Goal: Task Accomplishment & Management: Manage account settings

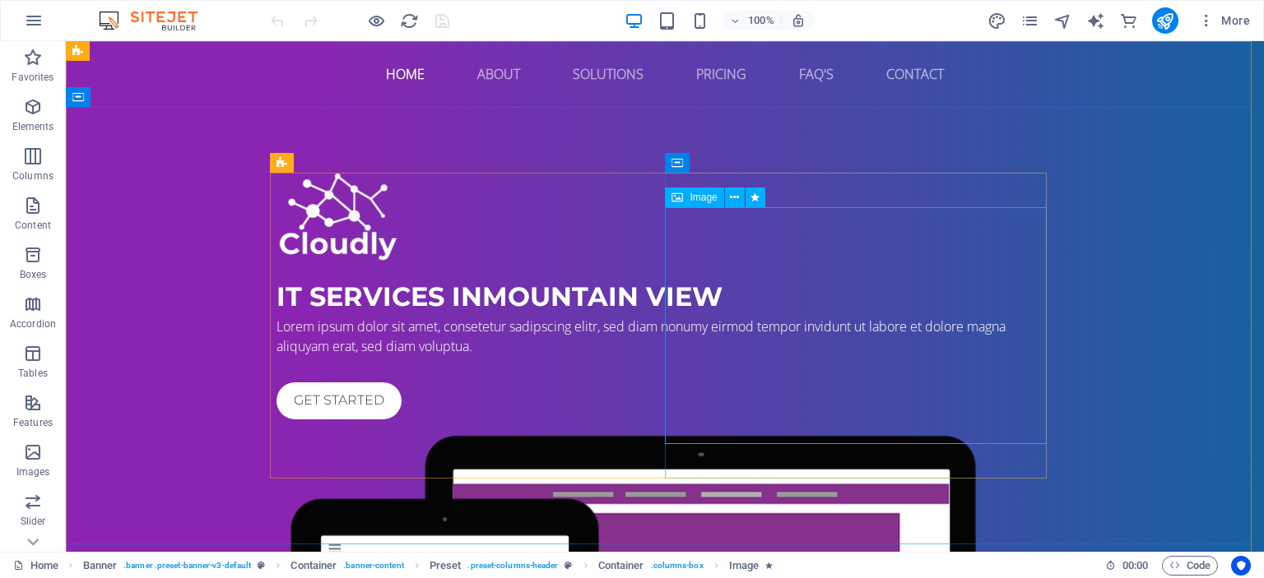
select select "%"
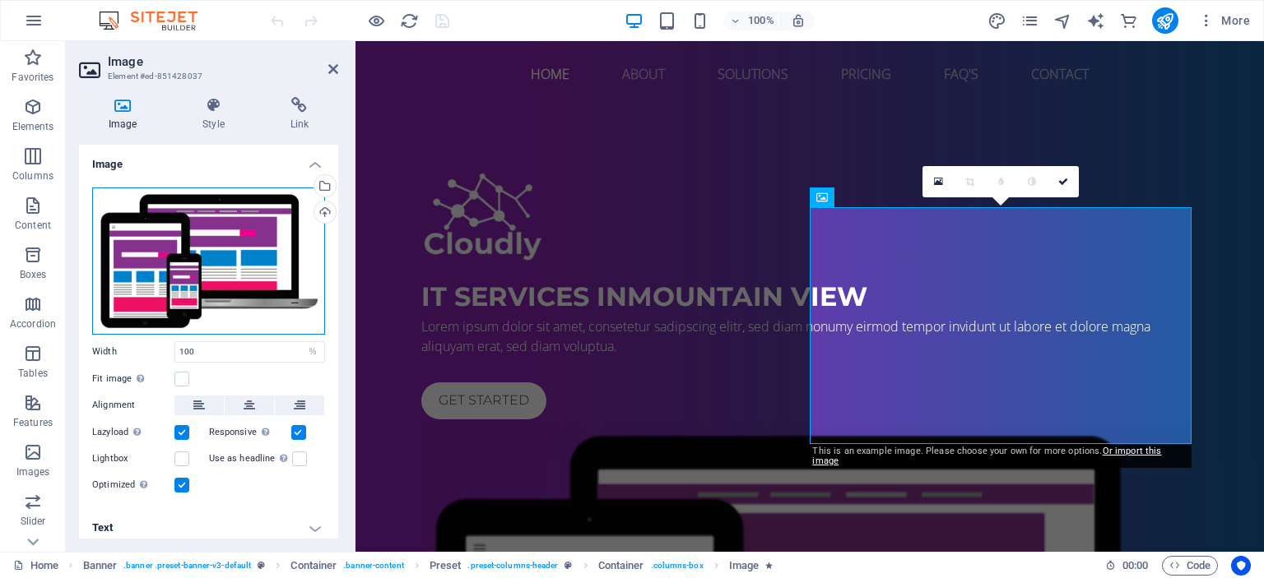
click at [208, 236] on div "Drag files here, click to choose files or select files from Files or our free s…" at bounding box center [208, 261] width 233 height 147
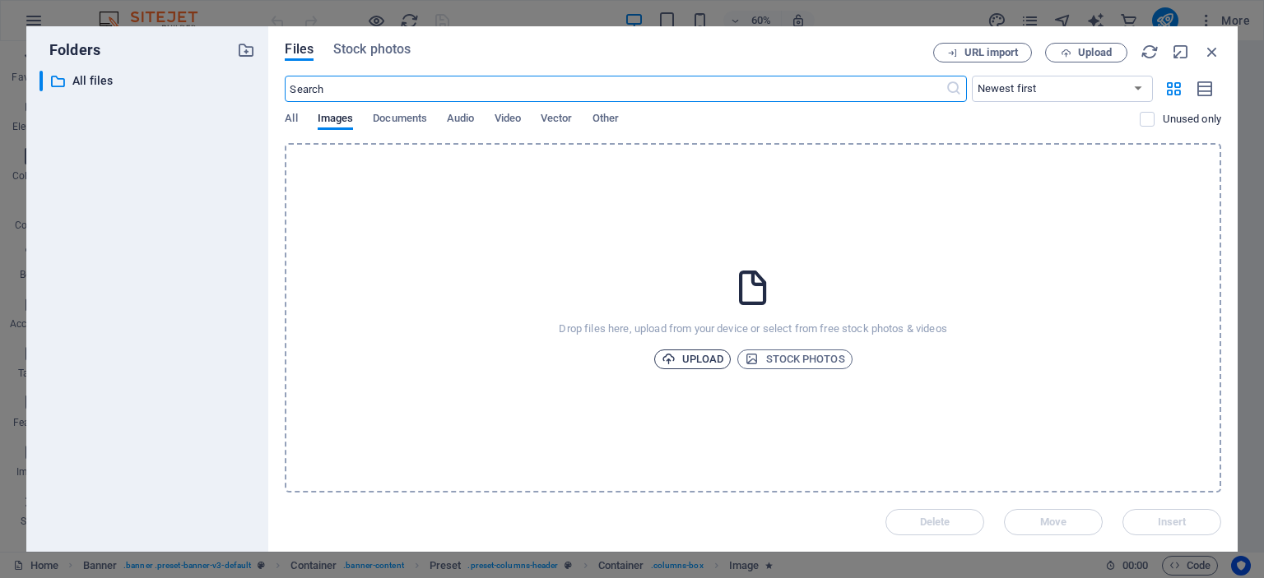
click at [704, 363] on span "Upload" at bounding box center [692, 360] width 63 height 20
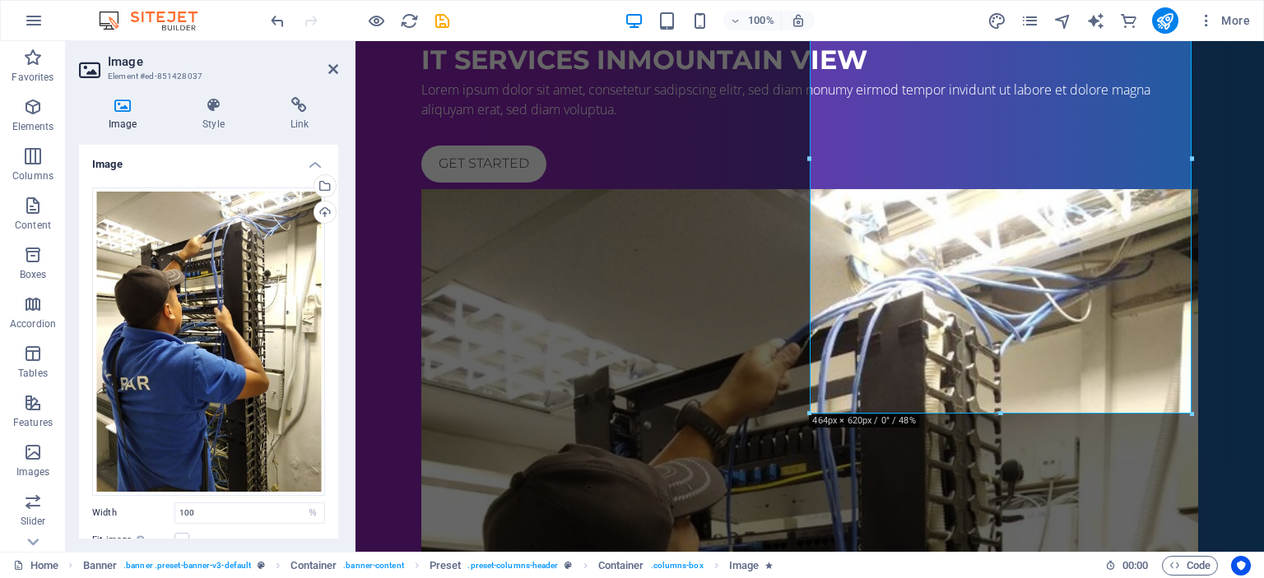
scroll to position [269, 0]
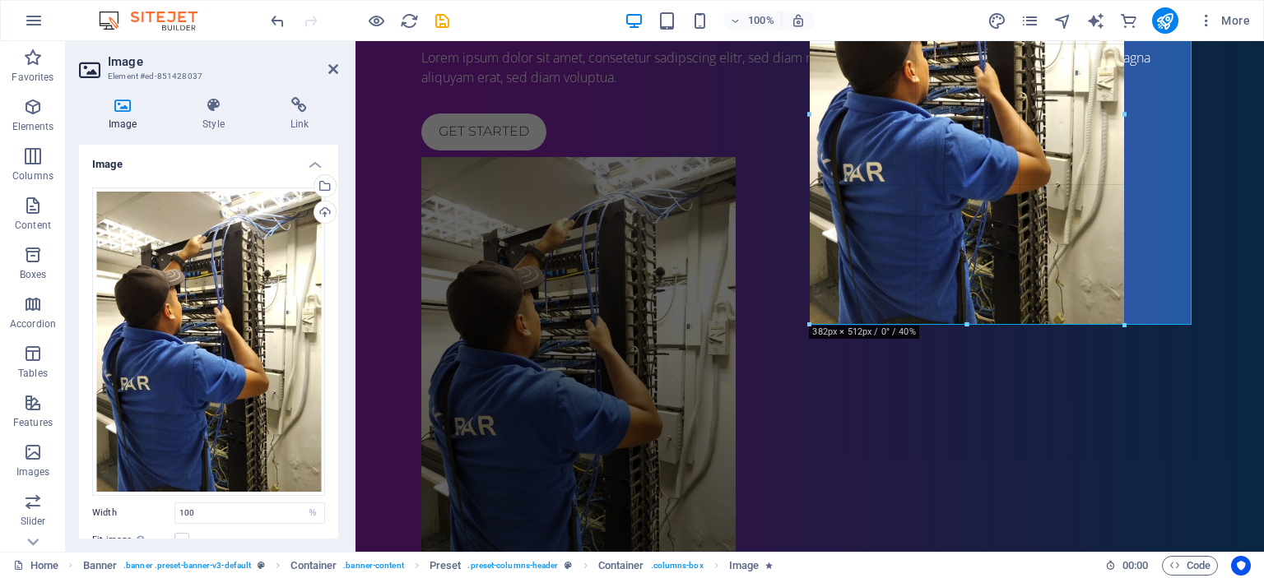
drag, startPoint x: 1190, startPoint y: 411, endPoint x: 763, endPoint y: 228, distance: 464.7
type input "382"
select select "px"
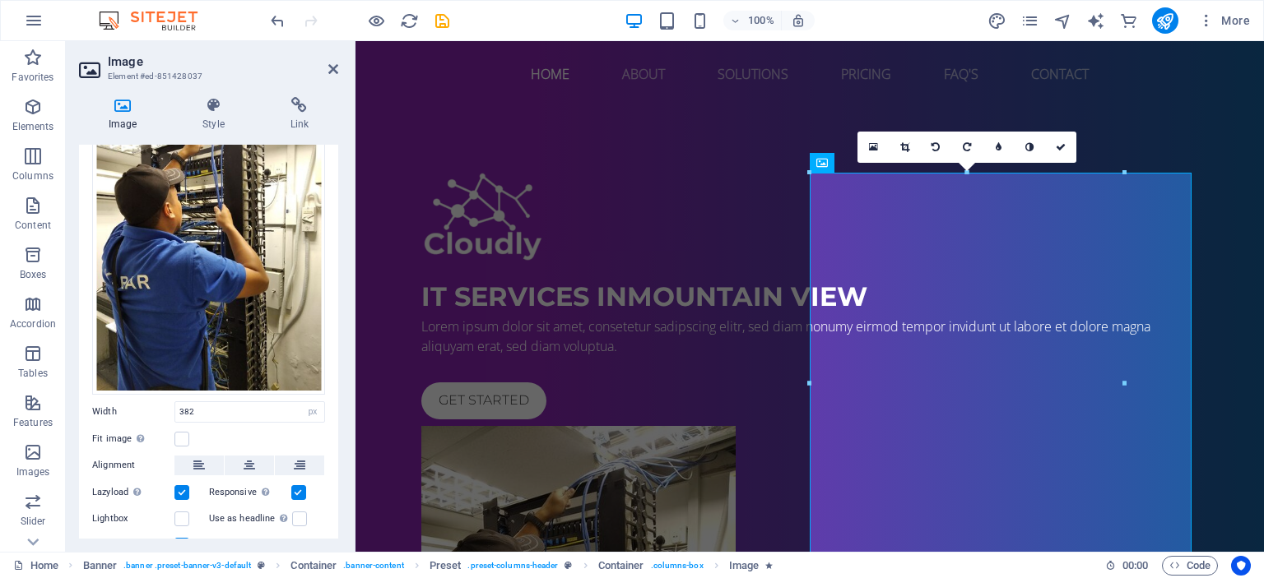
scroll to position [165, 0]
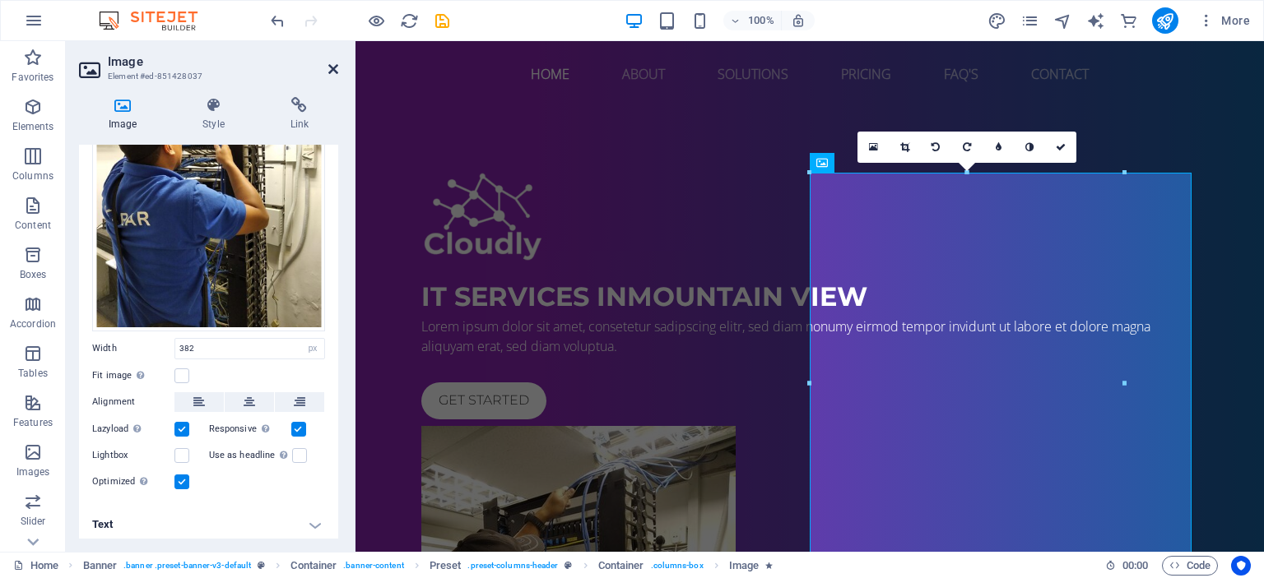
click at [335, 65] on icon at bounding box center [333, 69] width 10 height 13
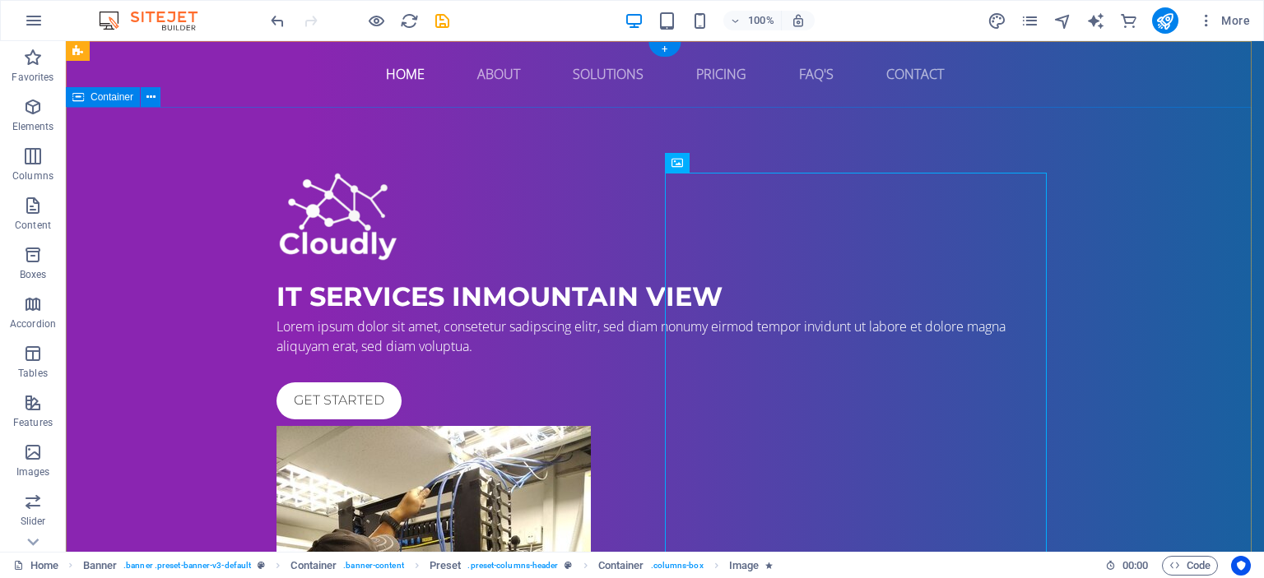
click at [518, 170] on div "IT Services in Mountain View Lorem ipsum dolor sit amet, consetetur sadipscing …" at bounding box center [665, 509] width 1198 height 805
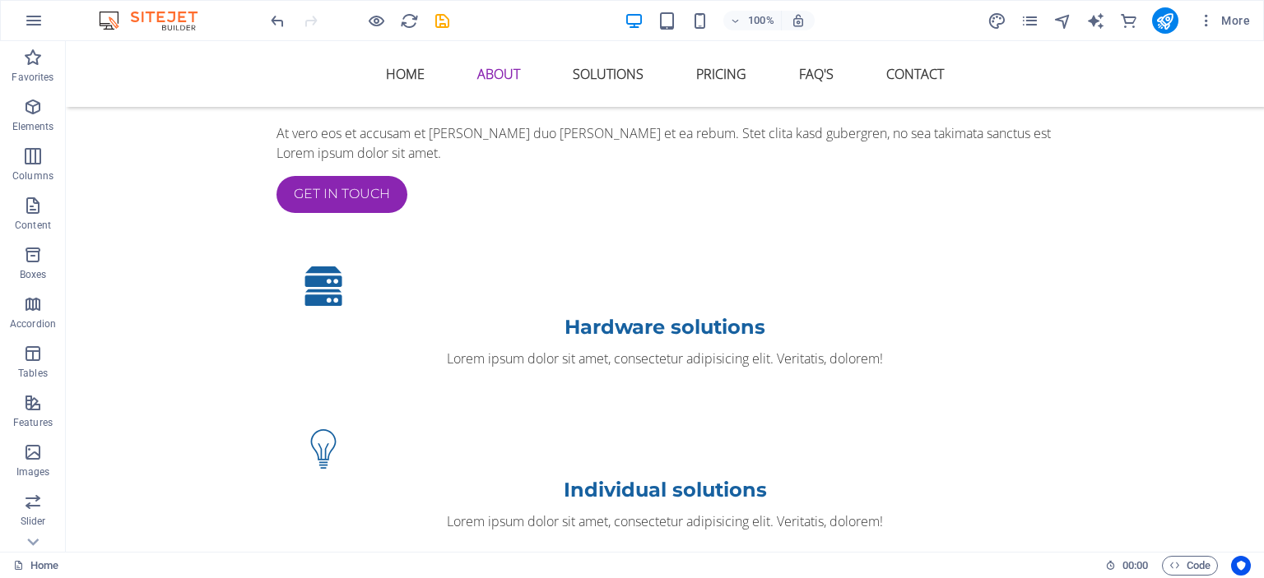
scroll to position [0, 0]
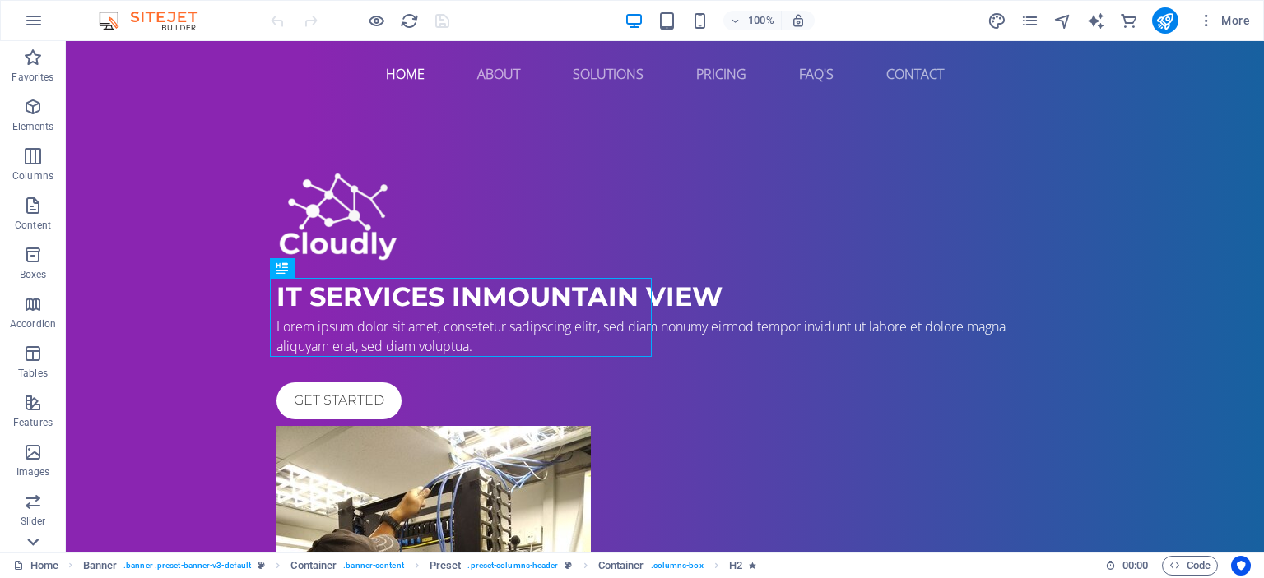
click at [26, 545] on icon at bounding box center [32, 542] width 23 height 23
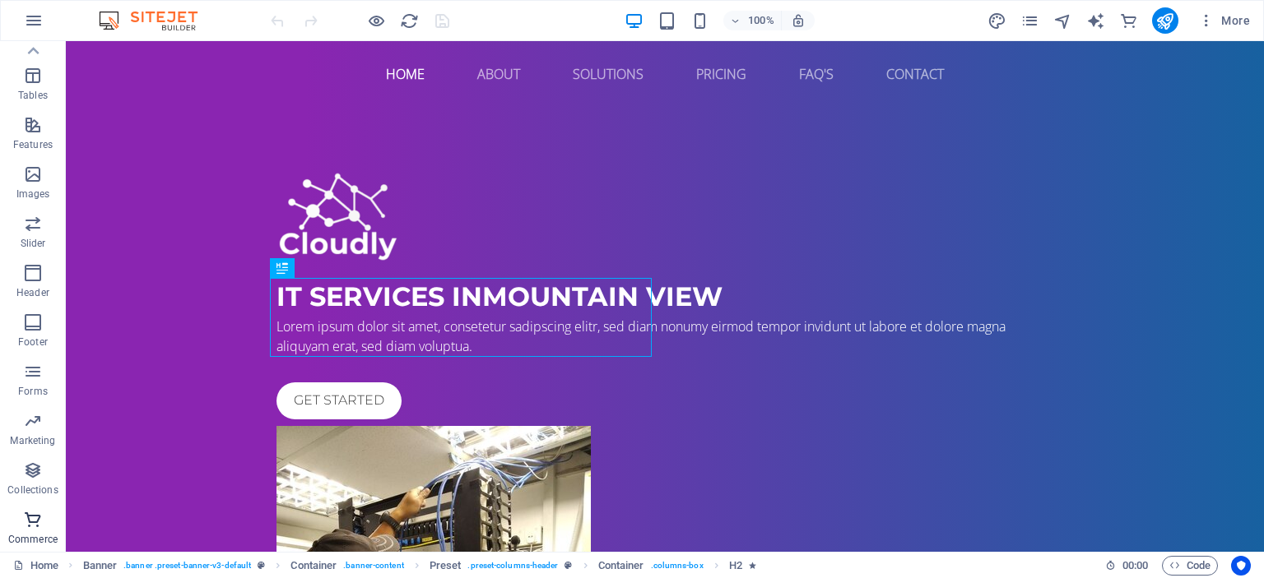
click at [31, 539] on p "Commerce" at bounding box center [32, 539] width 49 height 13
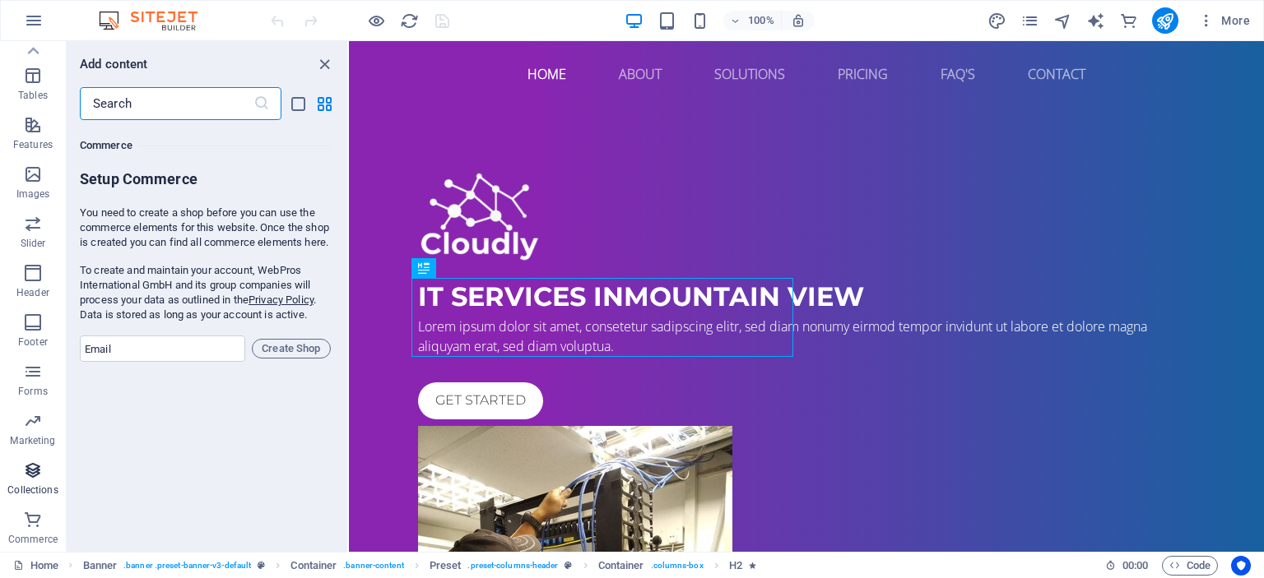
scroll to position [15854, 0]
click at [31, 218] on icon "button" at bounding box center [33, 224] width 20 height 20
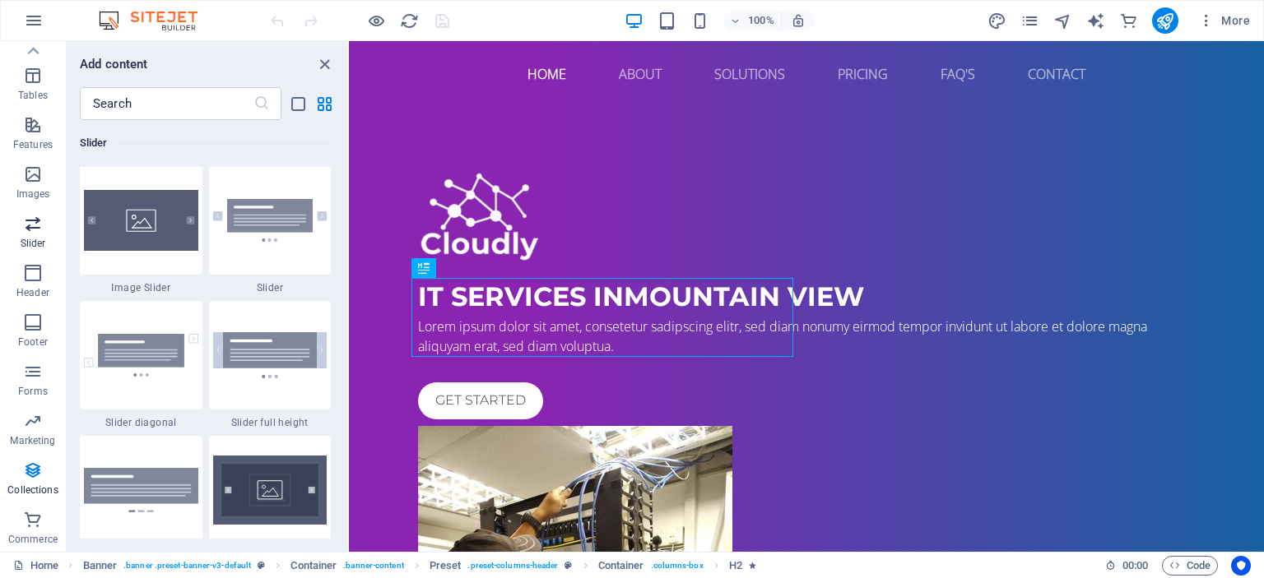
scroll to position [9326, 0]
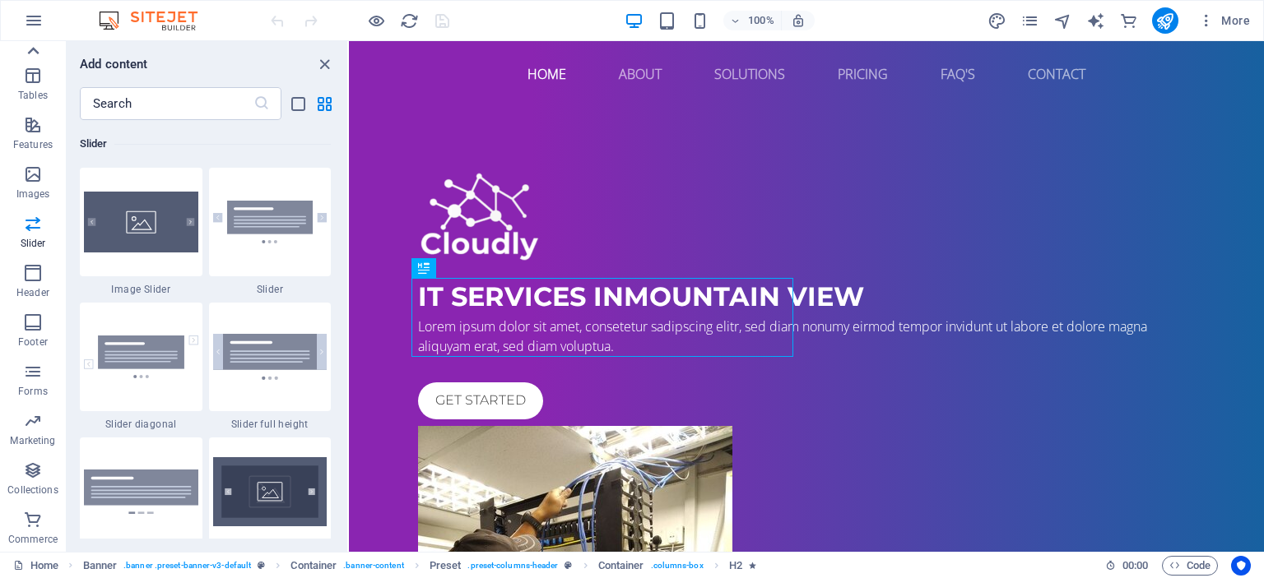
click at [32, 48] on icon at bounding box center [32, 50] width 23 height 23
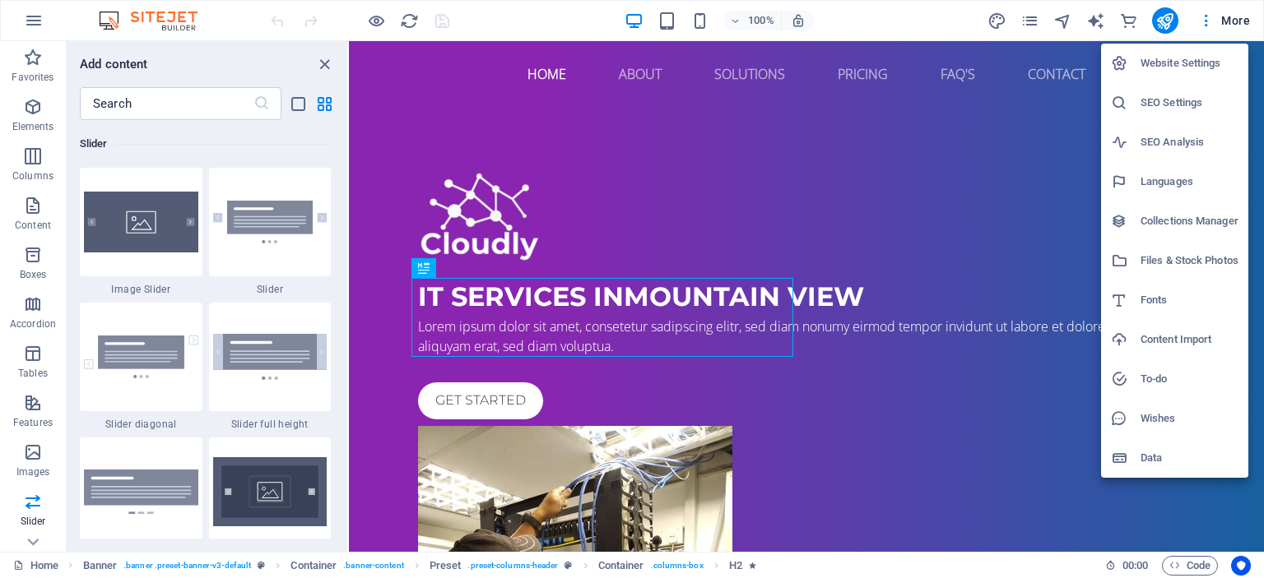
click at [1156, 98] on h6 "SEO Settings" at bounding box center [1189, 103] width 98 height 20
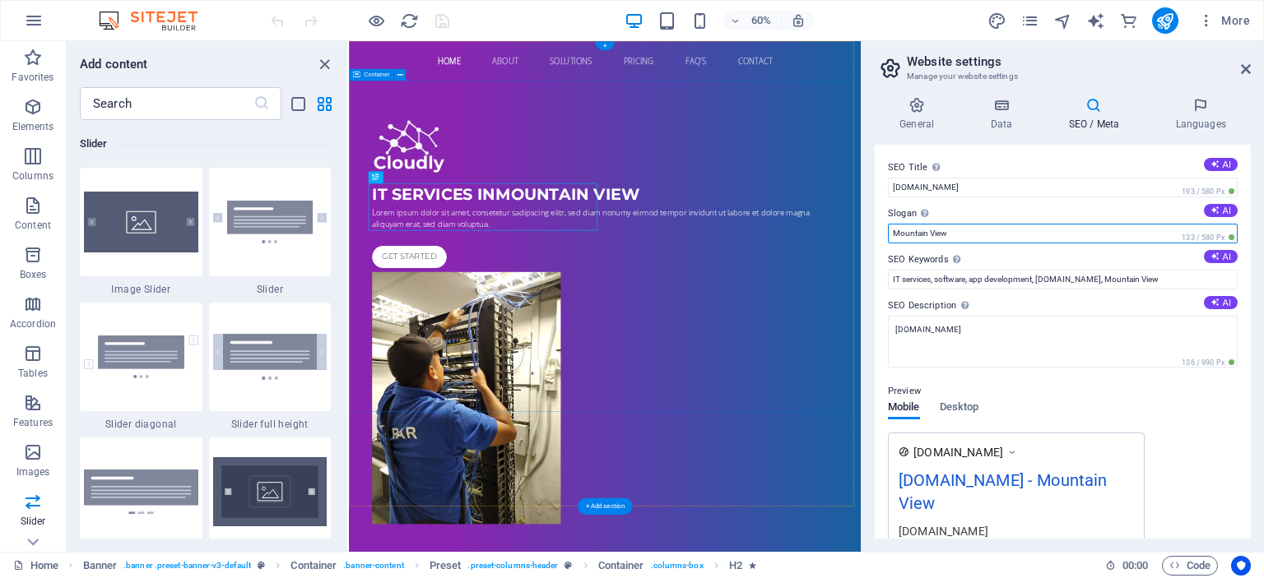
drag, startPoint x: 1303, startPoint y: 273, endPoint x: 1176, endPoint y: 361, distance: 155.0
drag, startPoint x: 957, startPoint y: 235, endPoint x: 872, endPoint y: 230, distance: 84.9
click at [872, 230] on div "General Data SEO / Meta Languages Website name cablingxpert.karar.my Logo Drag …" at bounding box center [1062, 318] width 402 height 468
type input "Network Cabling Contractor"
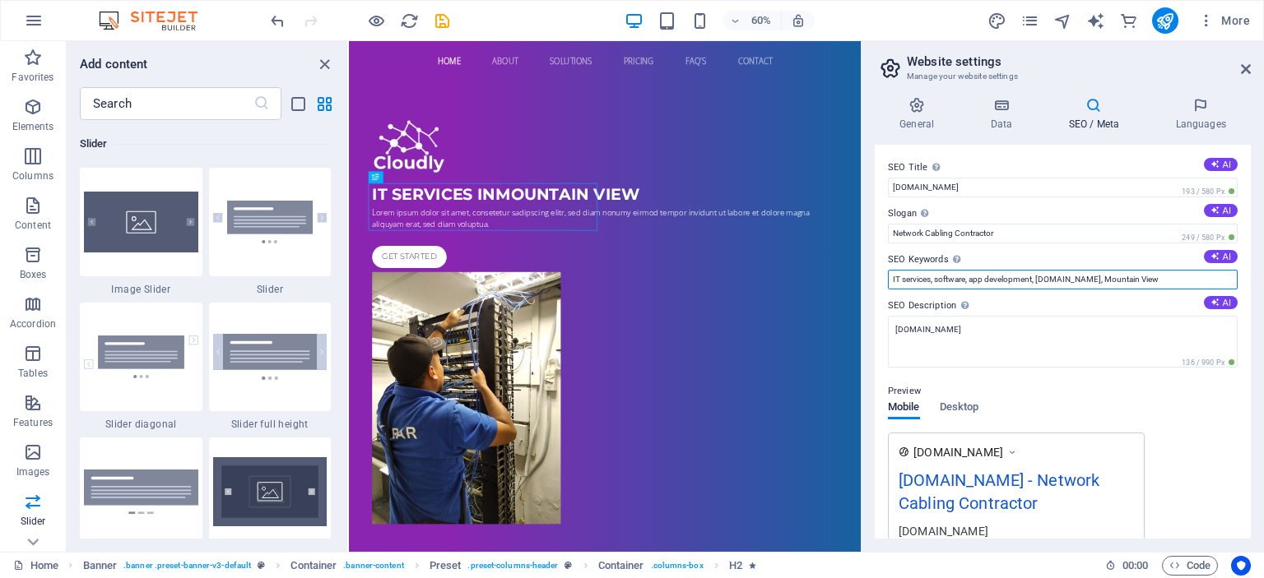
drag, startPoint x: 1535, startPoint y: 317, endPoint x: 1193, endPoint y: 443, distance: 364.7
click at [952, 281] on input "IT services, software, app development, cablingxpert.karar.my, Mountain View" at bounding box center [1063, 280] width 350 height 20
paste input "network cabling Malaysia structured cabling Malaysia LAN cabling Malaysia data …"
type input "network cabling Malaysia structured cabling Malaysia LAN cabling Malaysia data …"
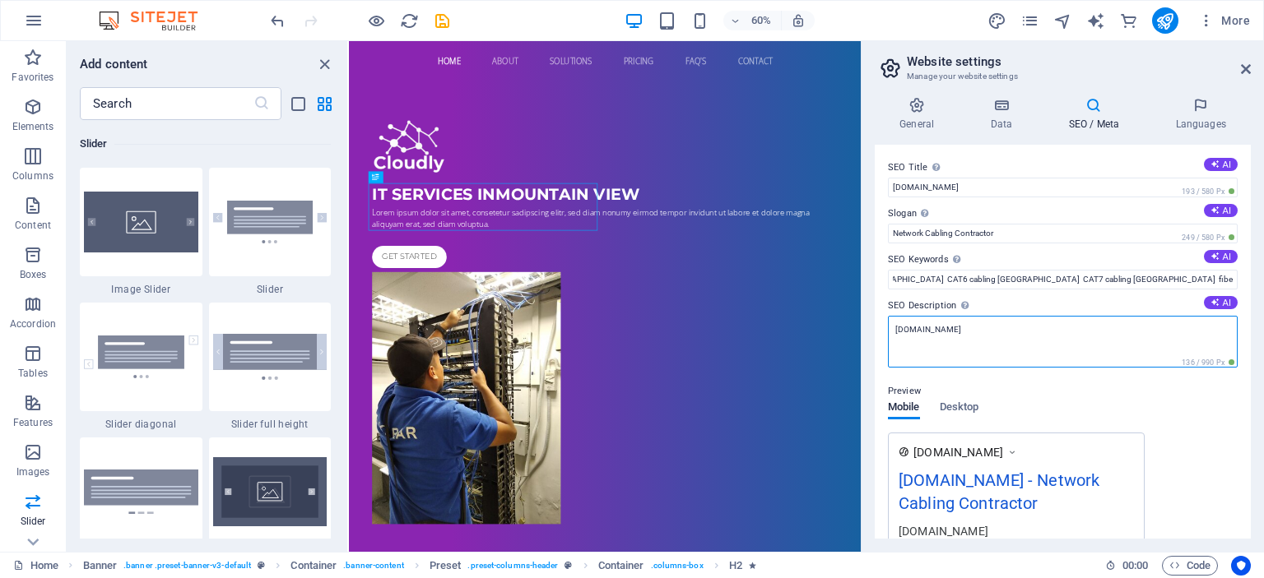
click at [946, 346] on textarea "[DOMAIN_NAME]" at bounding box center [1063, 342] width 350 height 52
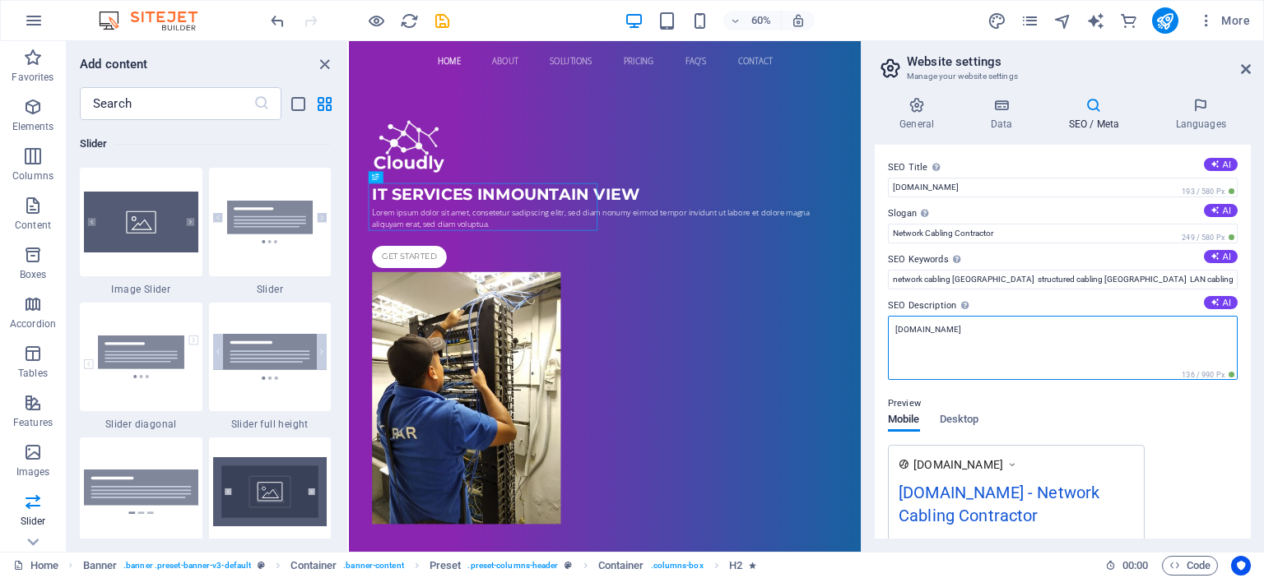
click at [991, 328] on textarea "[DOMAIN_NAME]" at bounding box center [1063, 348] width 350 height 64
paste textarea "“Professional network cabling services in Malaysia, including structured cablin…"
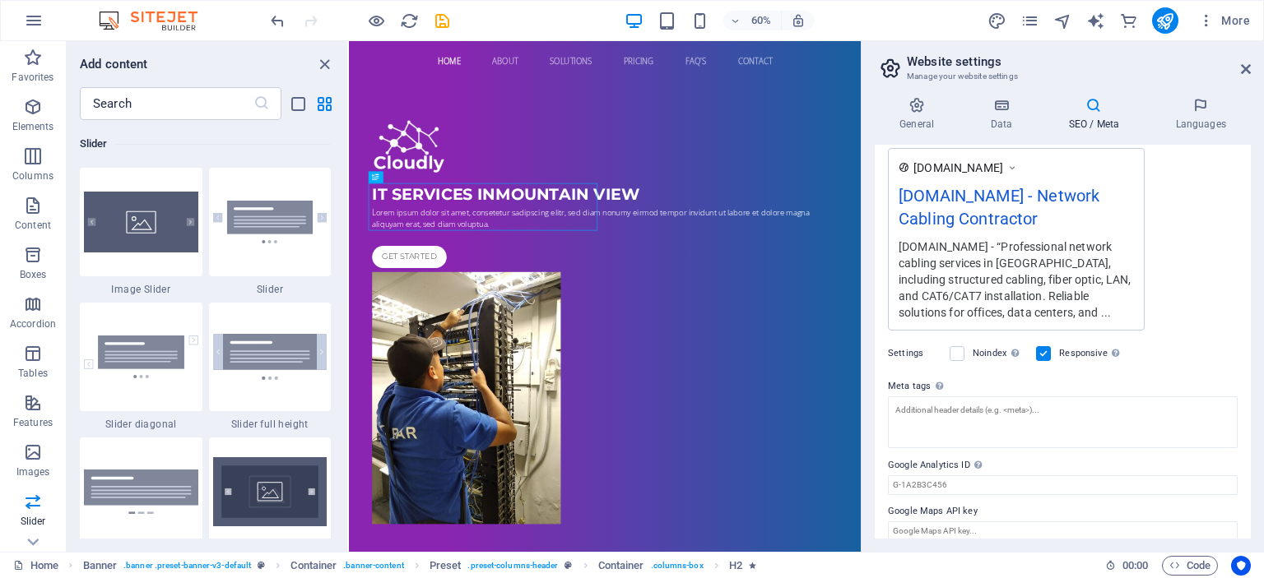
scroll to position [323, 0]
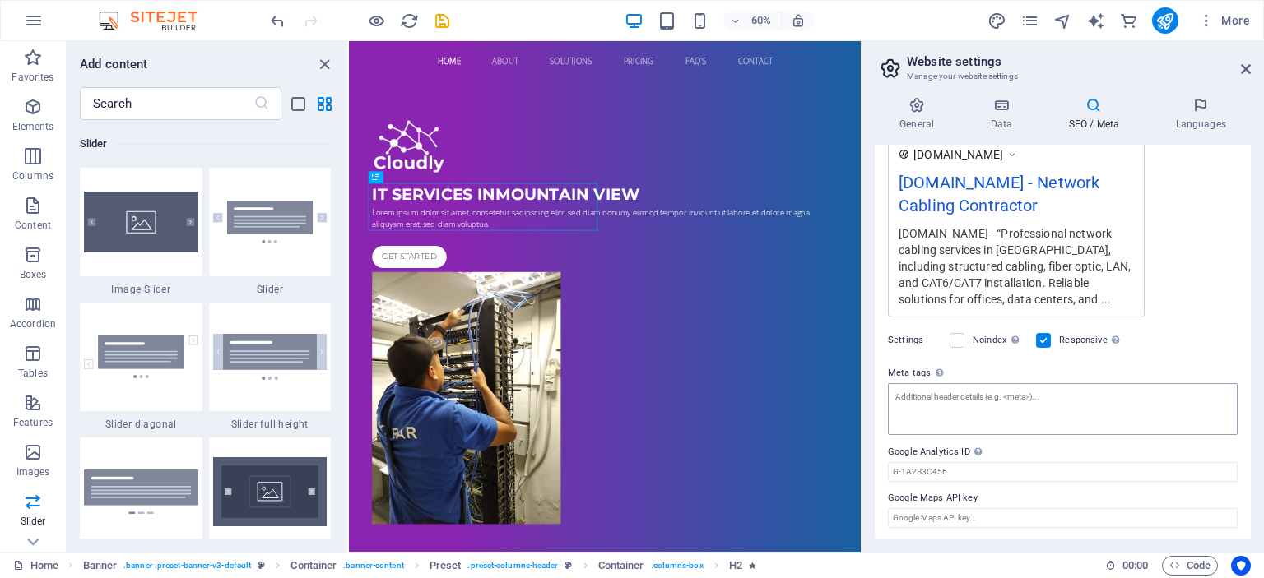
type textarea "cablingxpert.karar.my - “Professional network cabling services in Malaysia, inc…"
click at [963, 401] on textarea "Meta tags Enter HTML code here that will be placed inside the tags of your webs…" at bounding box center [1063, 409] width 350 height 52
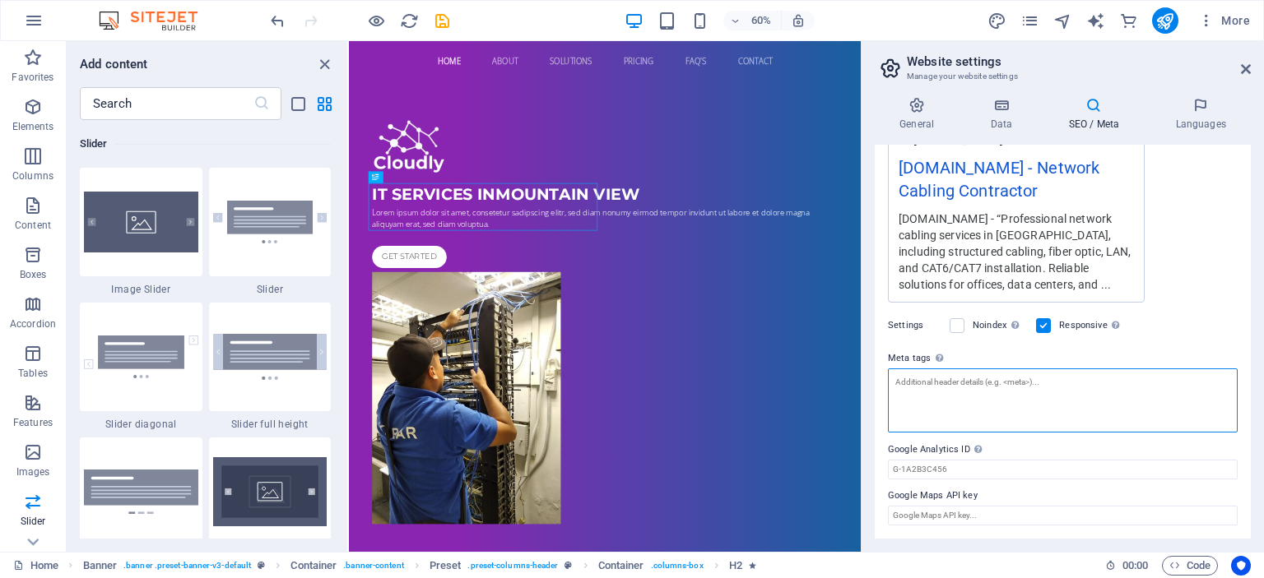
scroll to position [299, 0]
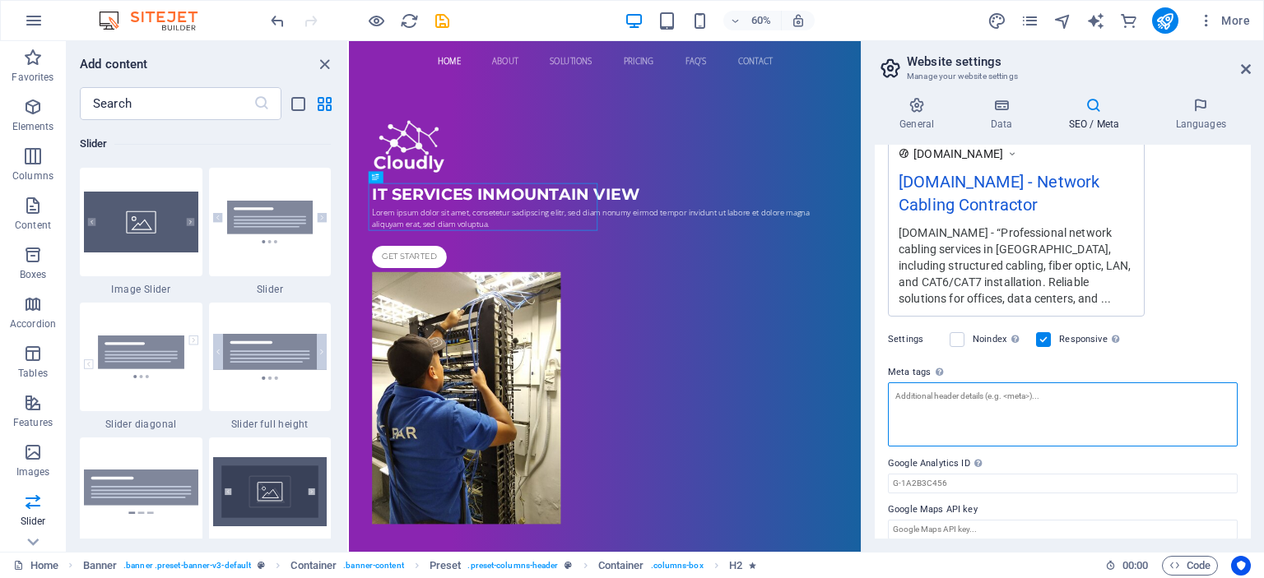
paste textarea "“Professional network cabling services in Malaysia, including structured cablin…"
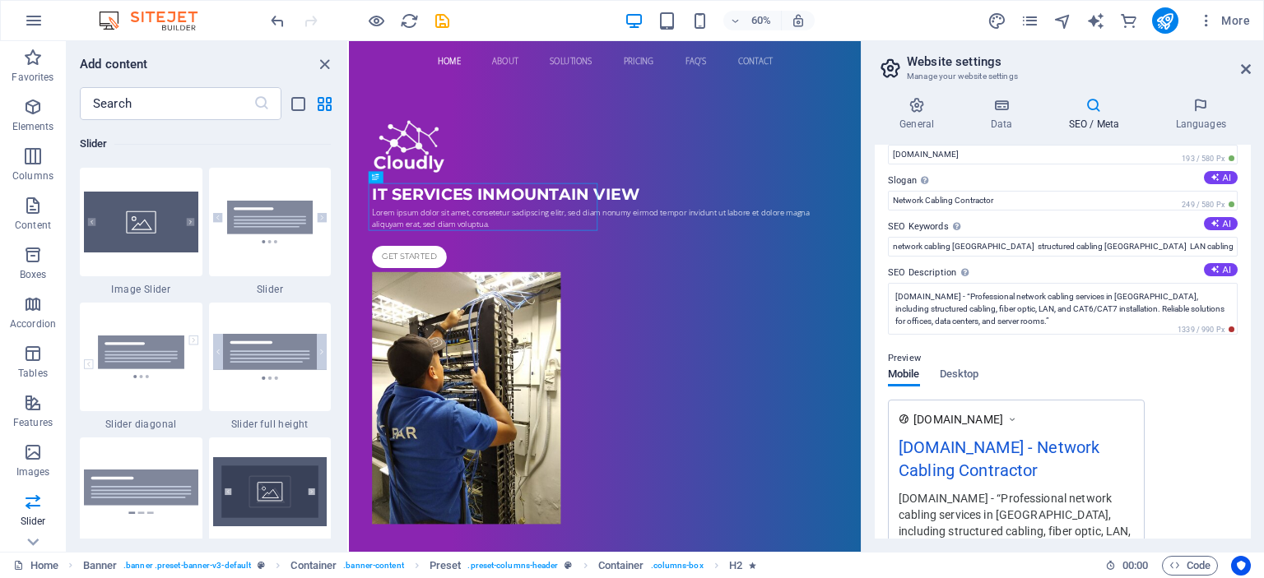
scroll to position [0, 0]
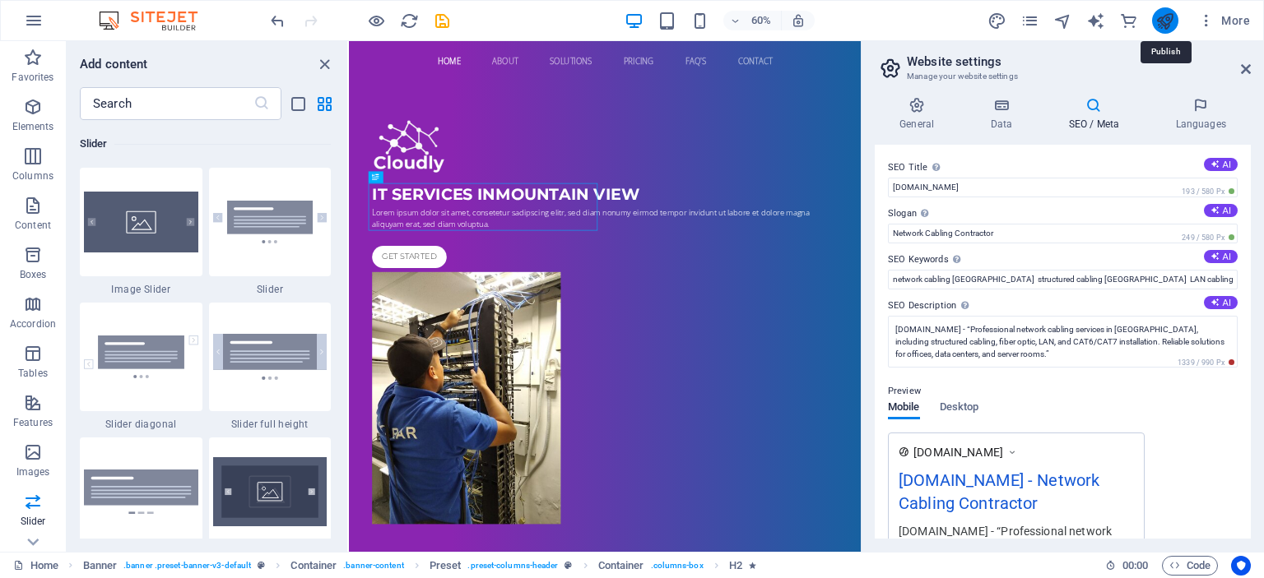
type textarea "“Professional network cabling services in Malaysia, including structured cablin…"
click at [1159, 18] on body "cablingxpert.karar.my Home Favorites Elements Columns Content Boxes Accordion T…" at bounding box center [632, 289] width 1264 height 578
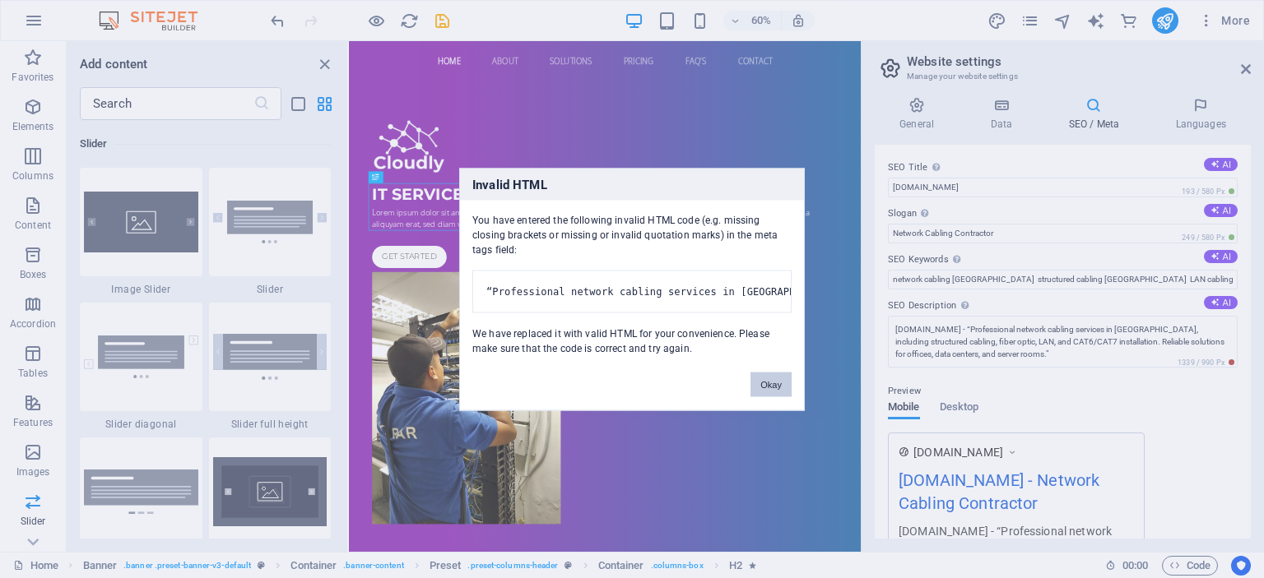
click at [763, 394] on button "Okay" at bounding box center [770, 384] width 41 height 25
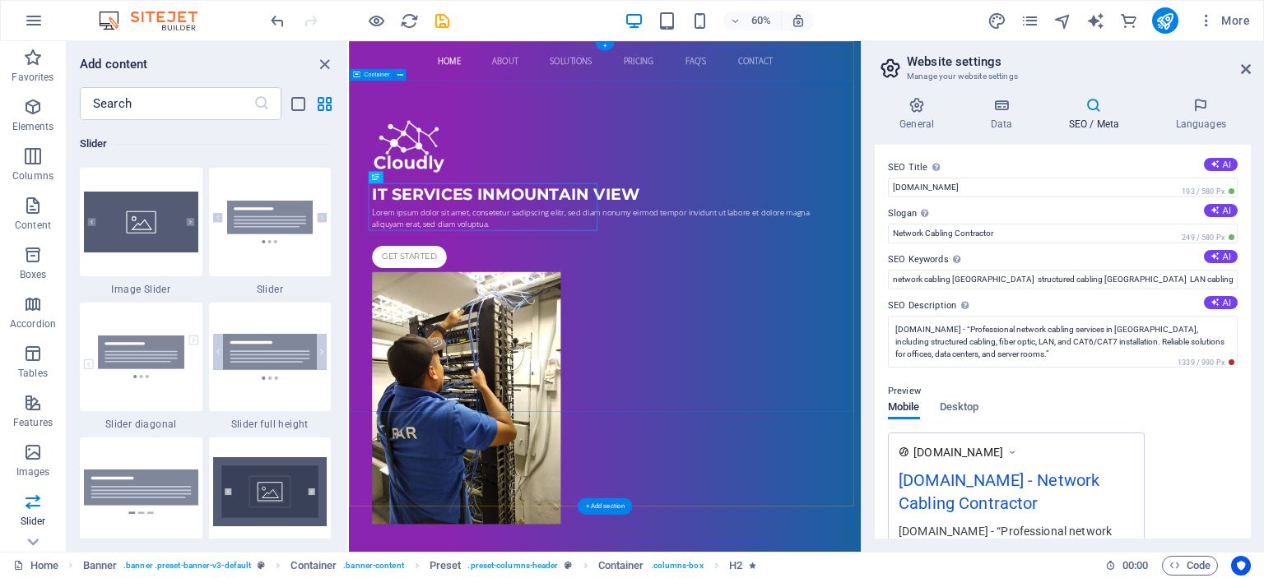
scroll to position [299, 0]
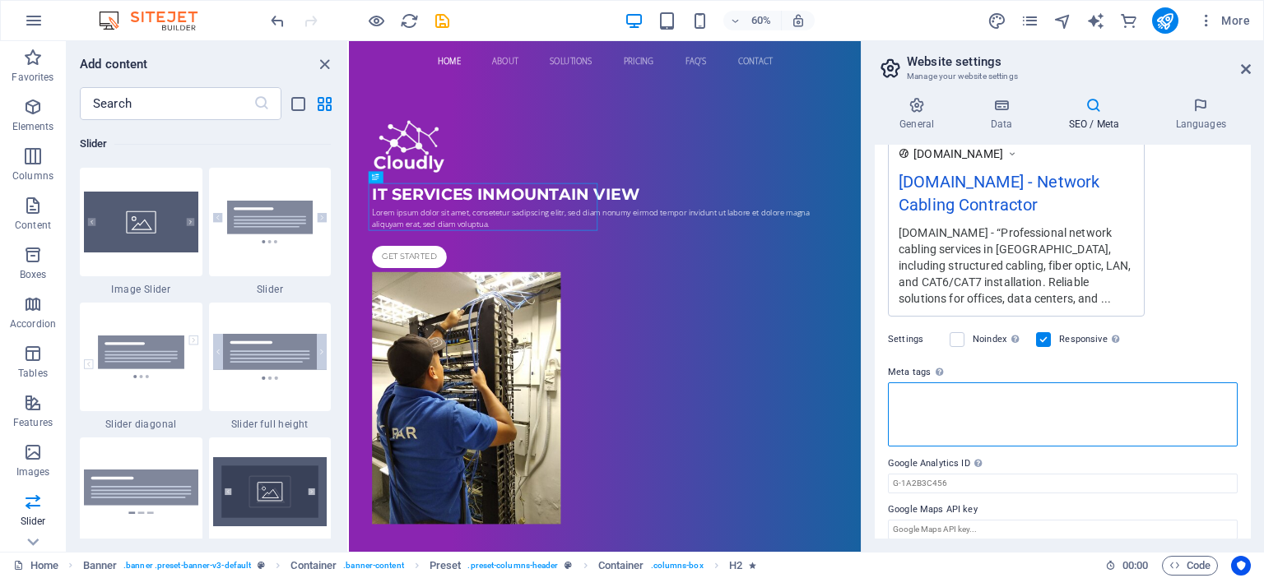
click at [1035, 401] on textarea "Meta tags Enter HTML code here that will be placed inside the tags of your webs…" at bounding box center [1063, 415] width 350 height 64
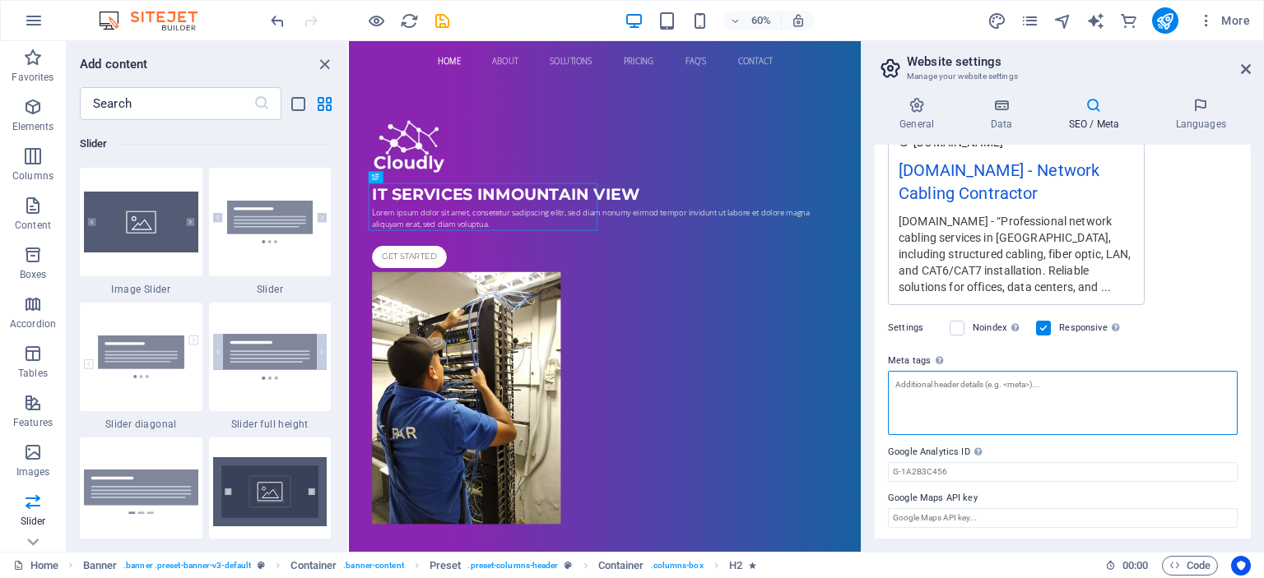
scroll to position [310, 0]
click at [921, 391] on textarea "Meta tags Enter HTML code here that will be placed inside the tags of your webs…" at bounding box center [1063, 403] width 350 height 64
paste textarea "<!-- Meta Title --> <title>Network Cabling Malaysia | Structured & Fiber Optic …"
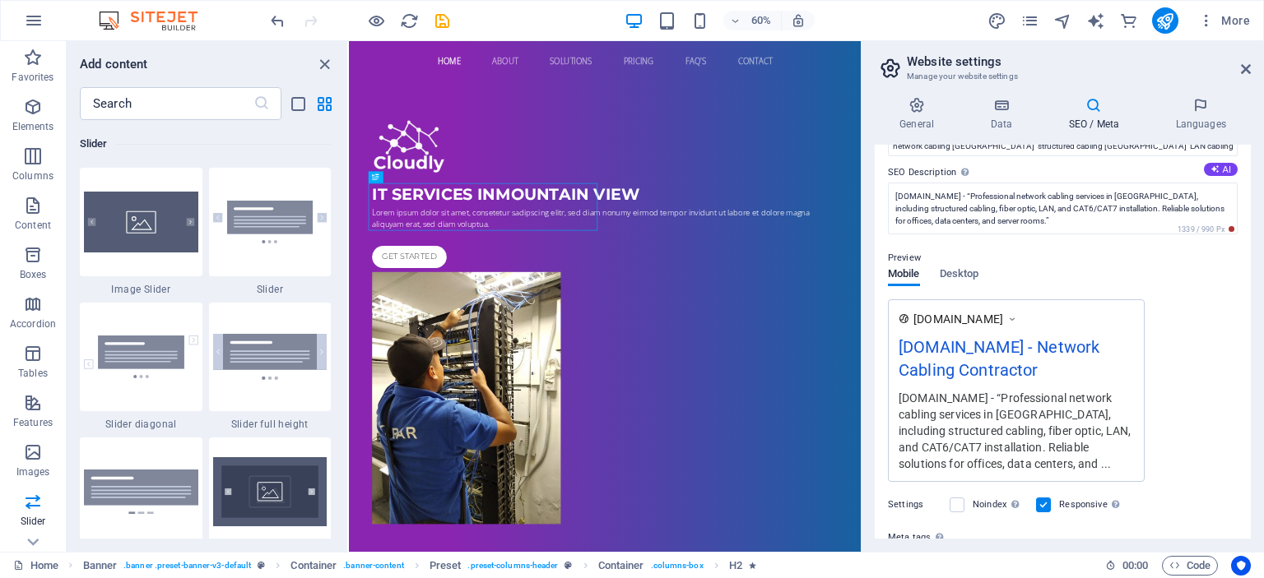
scroll to position [0, 0]
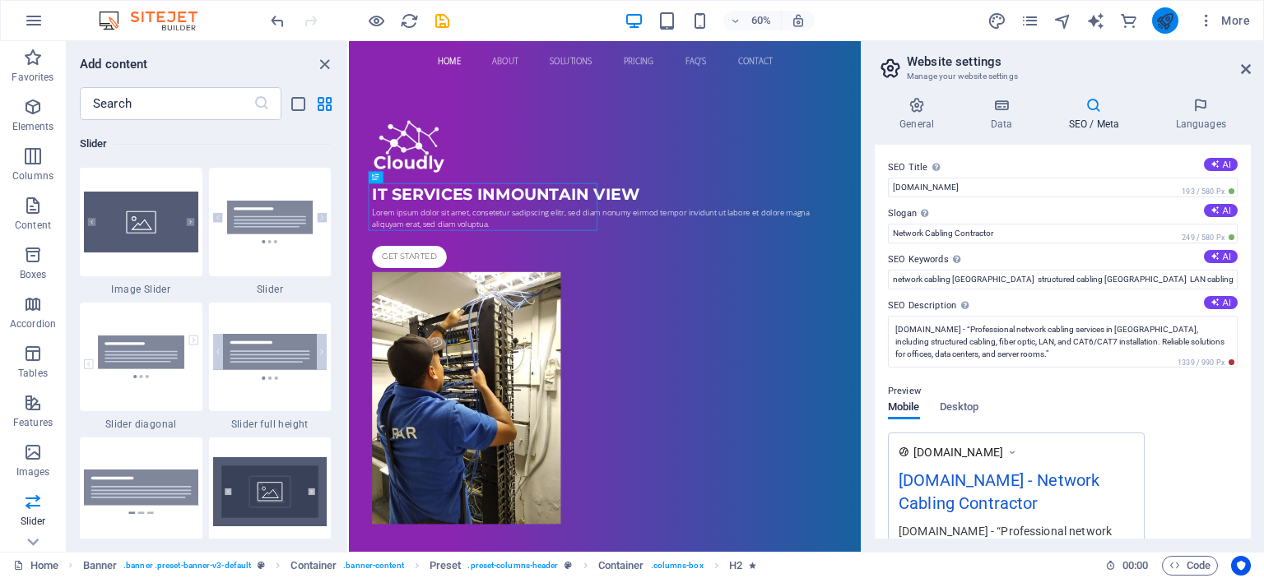
click at [1170, 16] on body "cablingxpert.karar.my Home Favorites Elements Columns Content Boxes Accordion T…" at bounding box center [632, 289] width 1264 height 578
type textarea "<!-- Meta Title --> <title>Network Cabling Malaysia | Structured &amp; Fiber Op…"
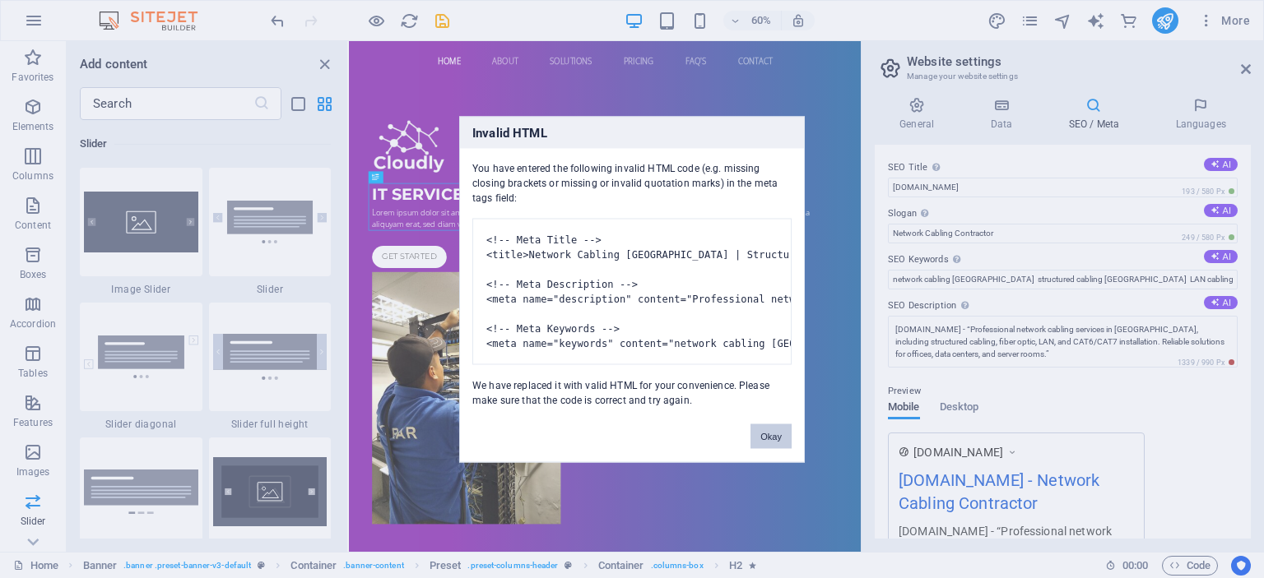
click at [765, 446] on button "Okay" at bounding box center [770, 436] width 41 height 25
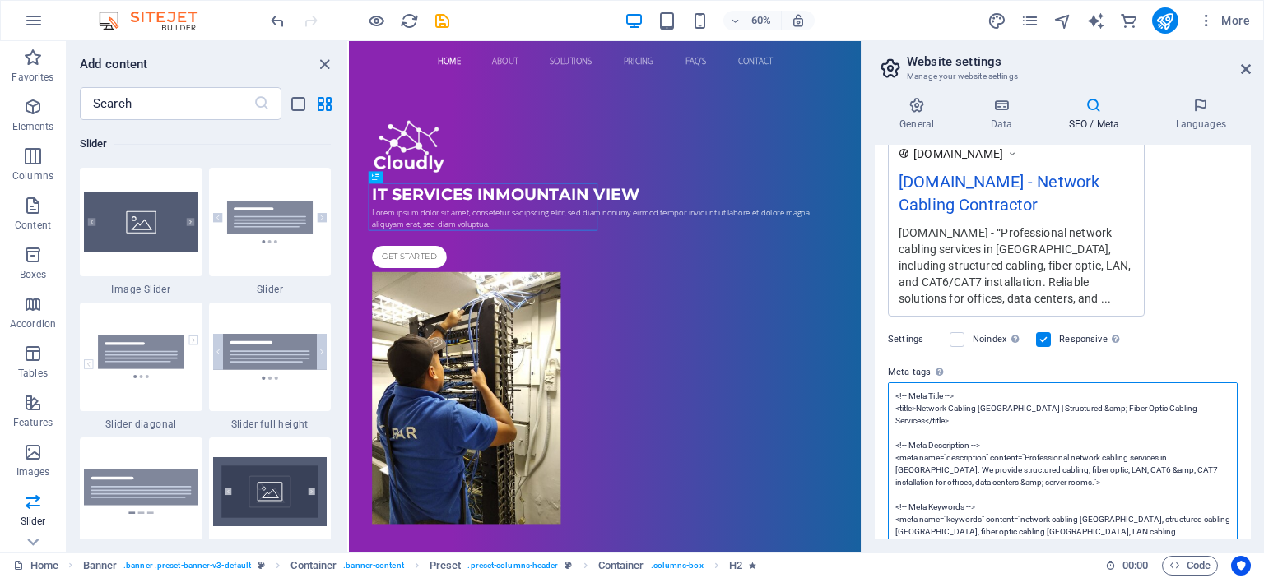
click at [928, 420] on textarea "<!-- Meta Title --> <title>Network Cabling Malaysia | Structured &amp; Fiber Op…" at bounding box center [1063, 483] width 350 height 200
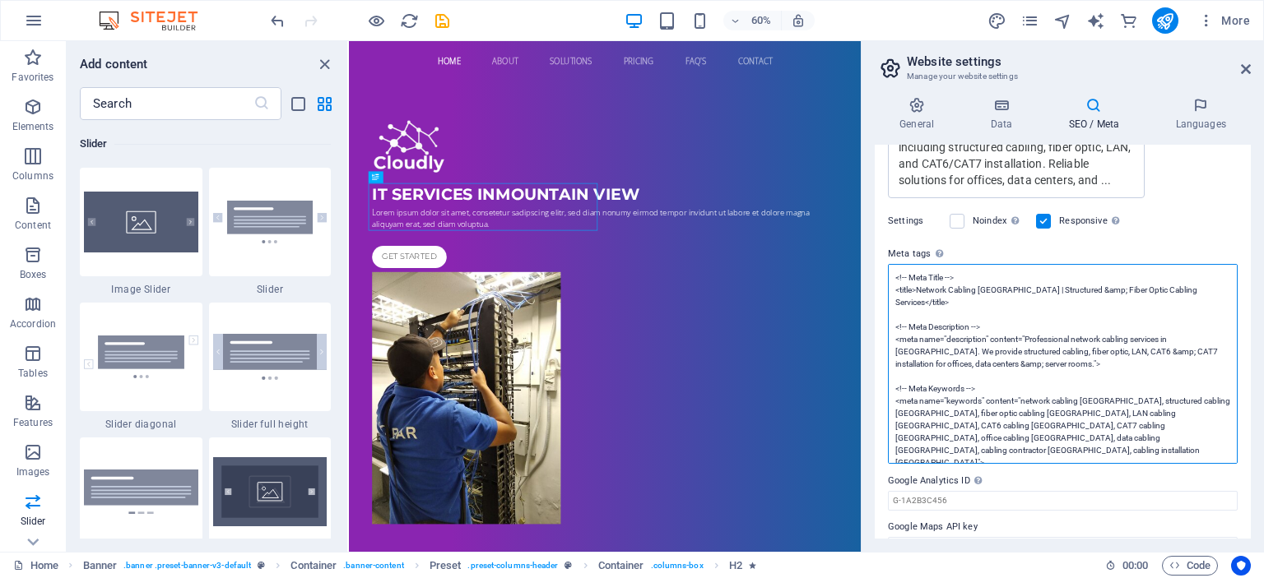
scroll to position [420, 0]
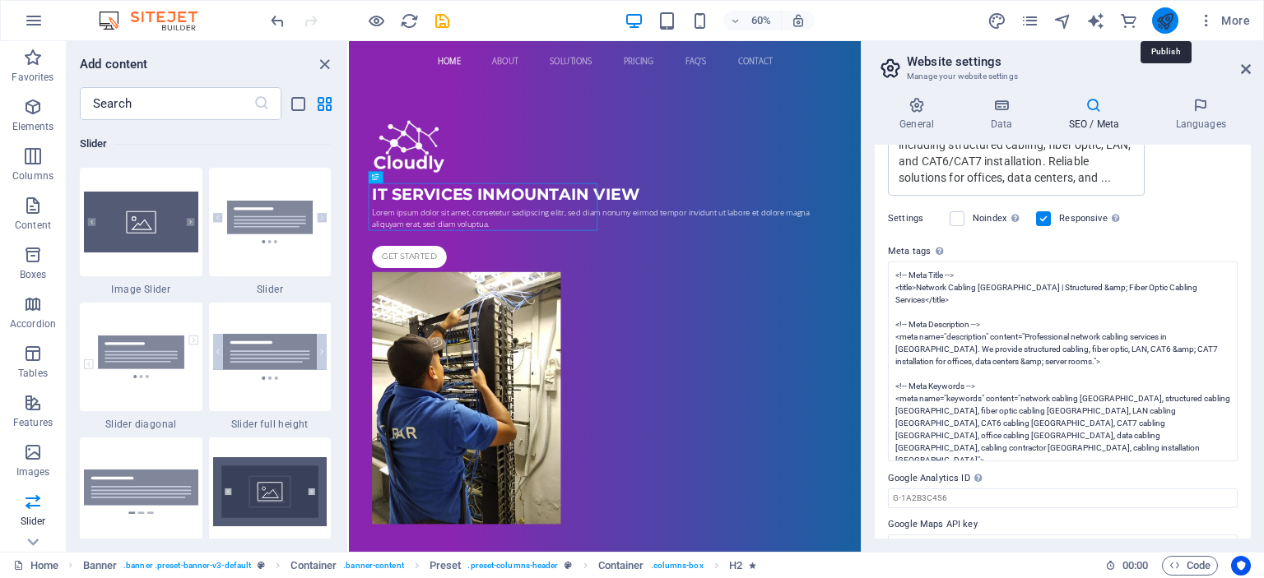
click at [1165, 19] on icon "publish" at bounding box center [1164, 21] width 19 height 19
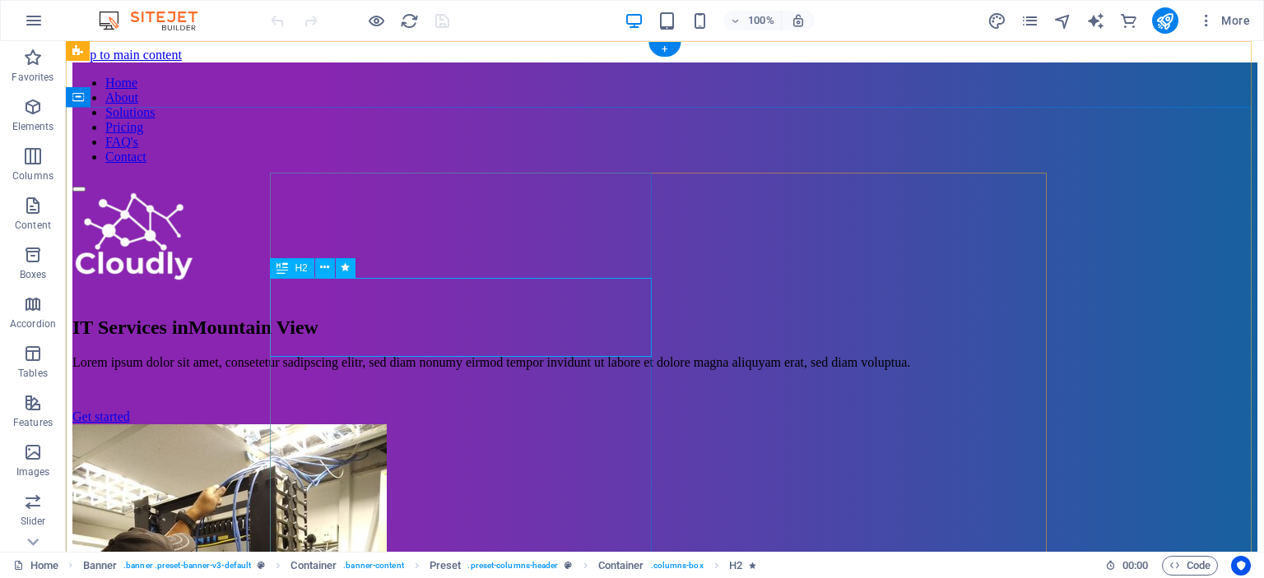
click at [378, 317] on div "IT Services in Mountain View" at bounding box center [664, 328] width 1185 height 22
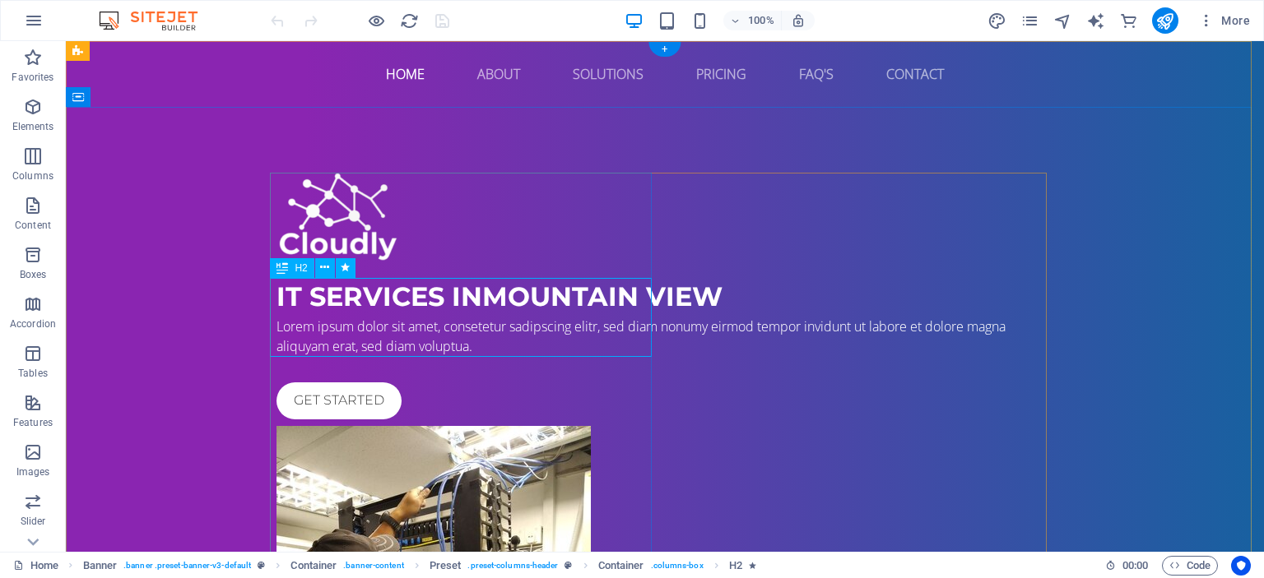
click at [303, 293] on div "IT Services in Mountain View" at bounding box center [664, 296] width 777 height 39
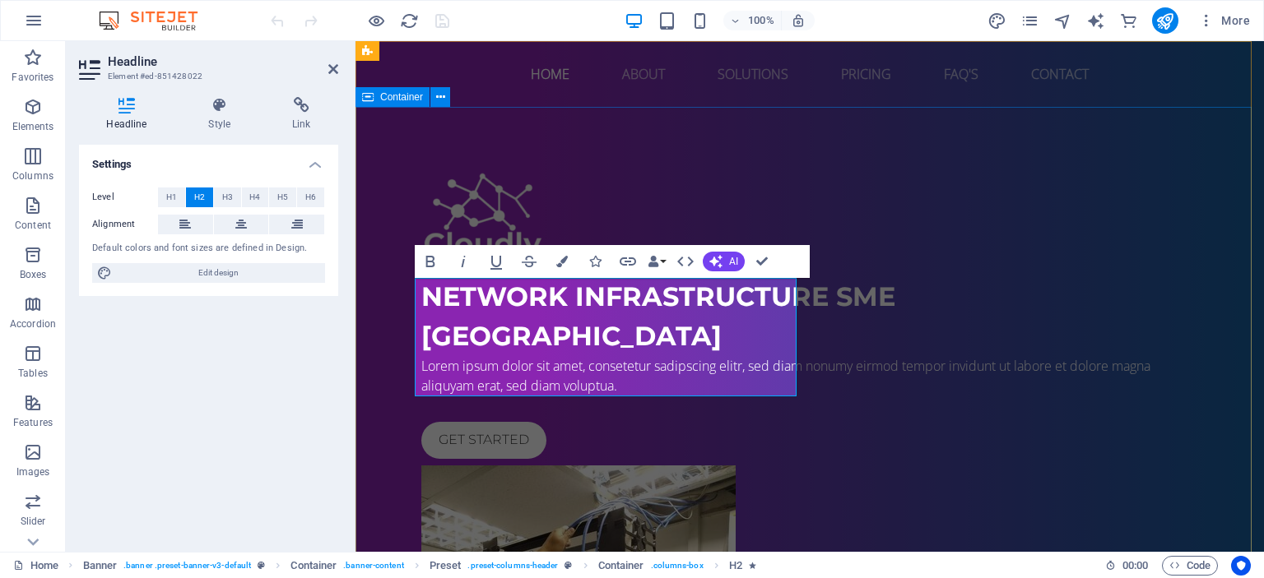
click at [385, 158] on div "network infrastructure sme malaysia Lorem ipsum dolor sit amet, consetetur sadi…" at bounding box center [809, 529] width 908 height 845
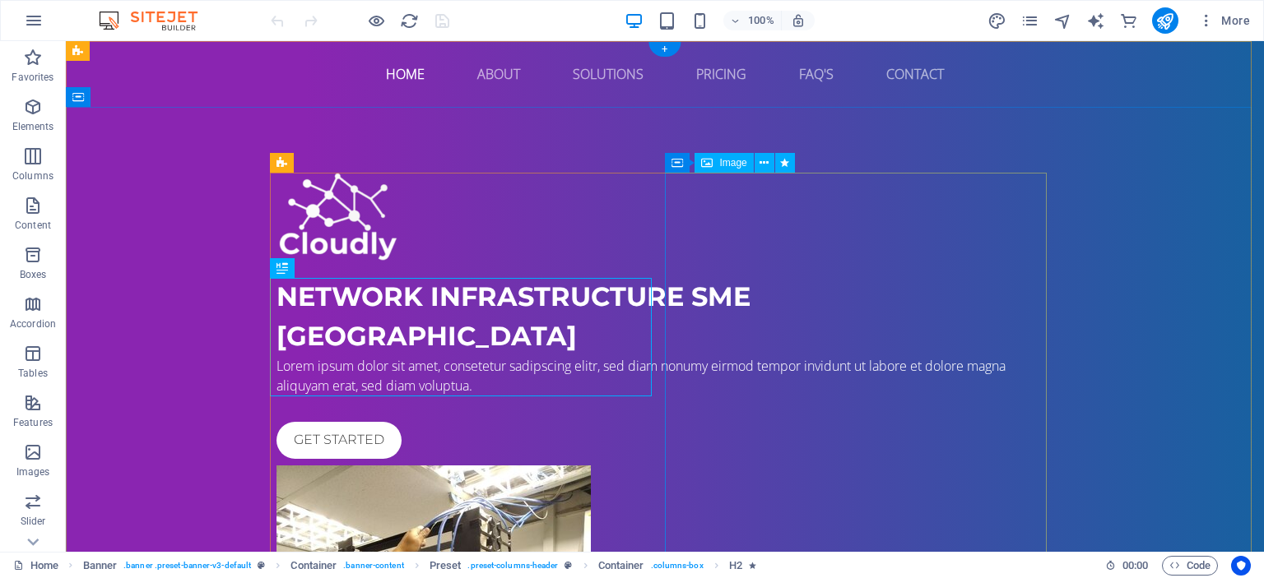
select select "px"
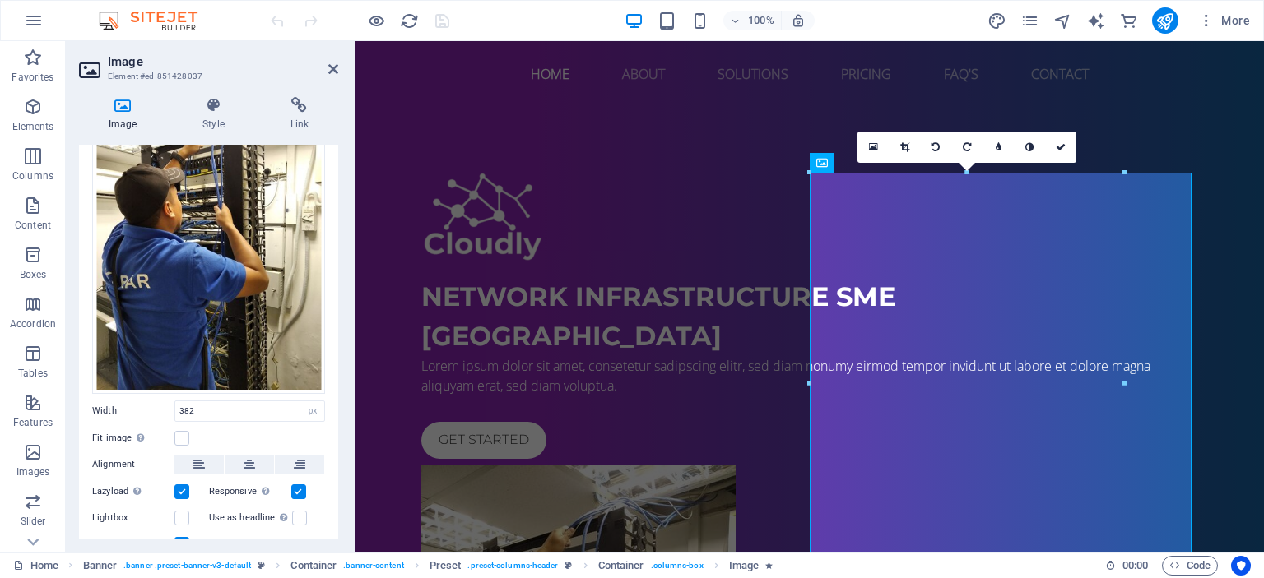
scroll to position [95, 0]
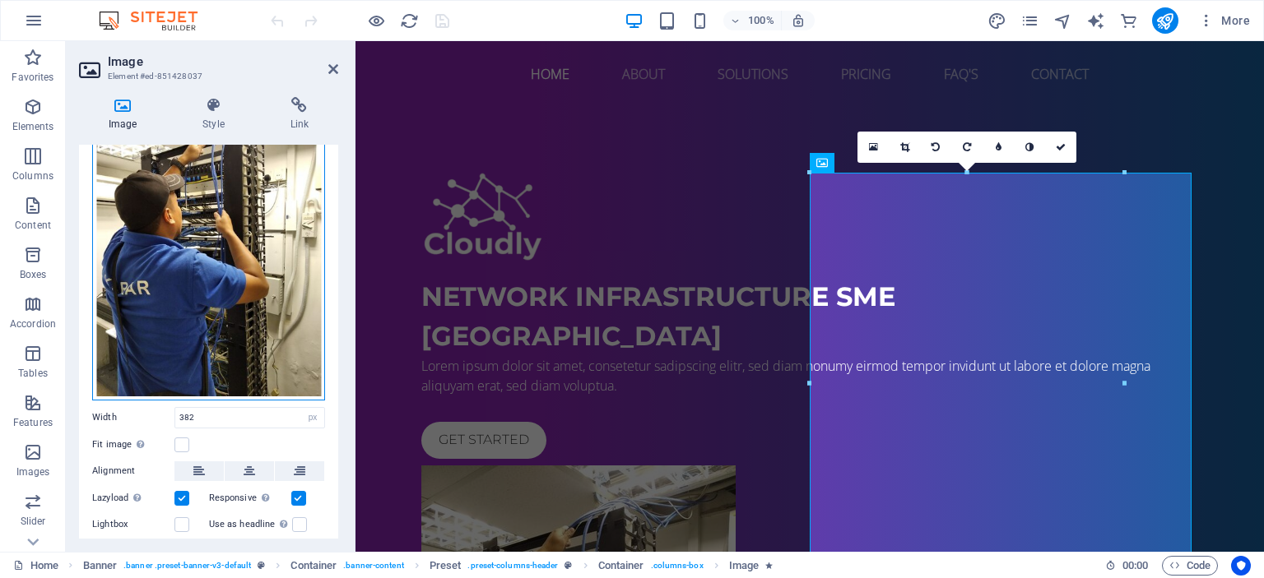
click at [197, 263] on div "Drag files here, click to choose files or select files from Files or our free s…" at bounding box center [208, 246] width 233 height 309
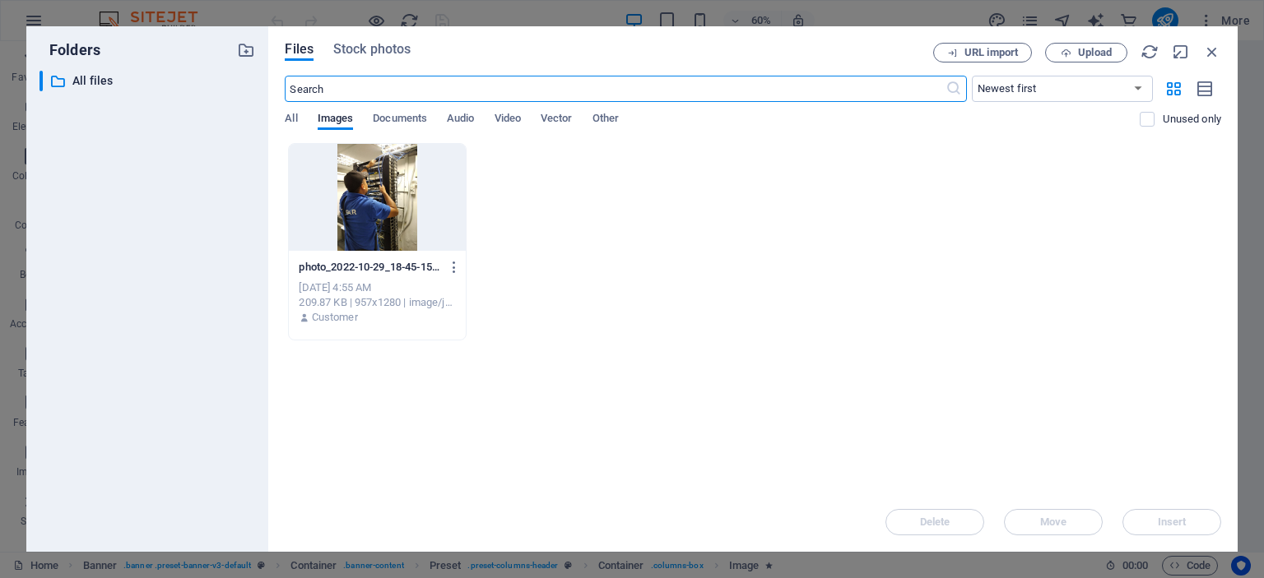
click at [621, 307] on div "photo_2022-10-29_18-45-15-R1DRJaYEC7_P9N_oo1GrWw.jpg photo_2022-10-29_18-45-15-…" at bounding box center [753, 241] width 936 height 197
click at [1078, 52] on span "Upload" at bounding box center [1095, 53] width 34 height 10
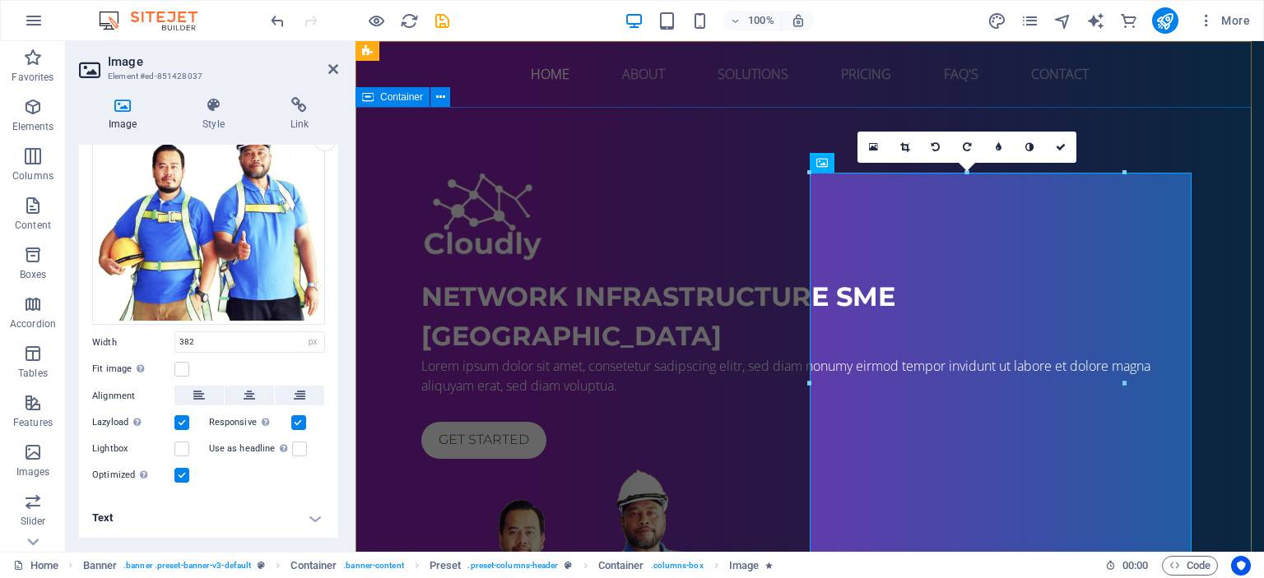
scroll to position [68, 0]
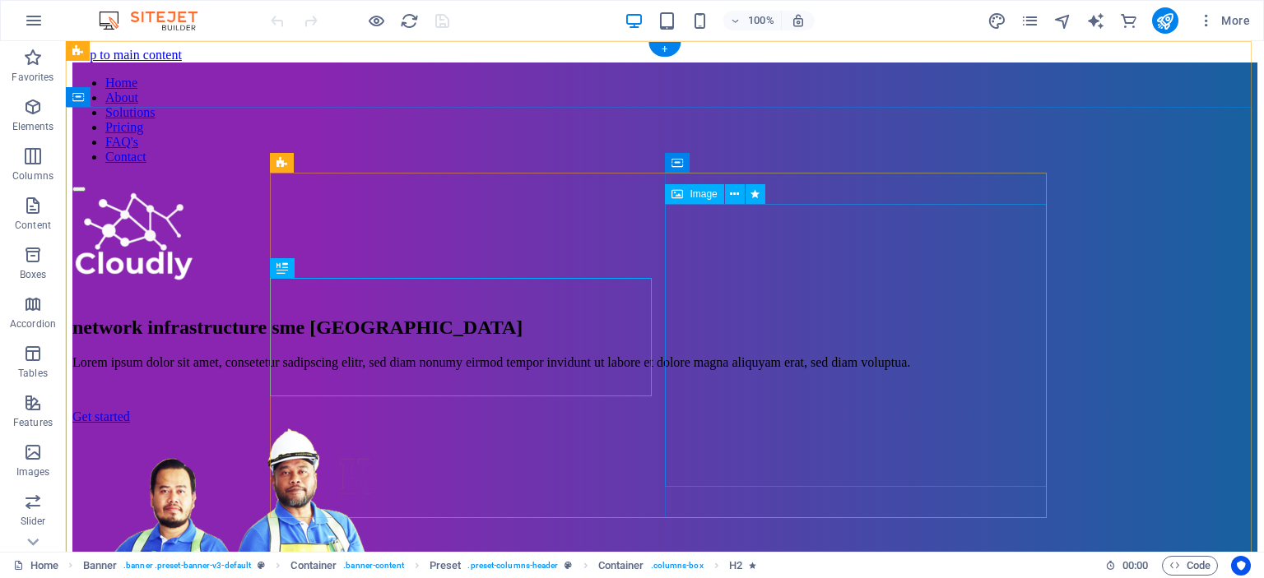
click at [824, 425] on figure at bounding box center [664, 568] width 1185 height 286
select select "px"
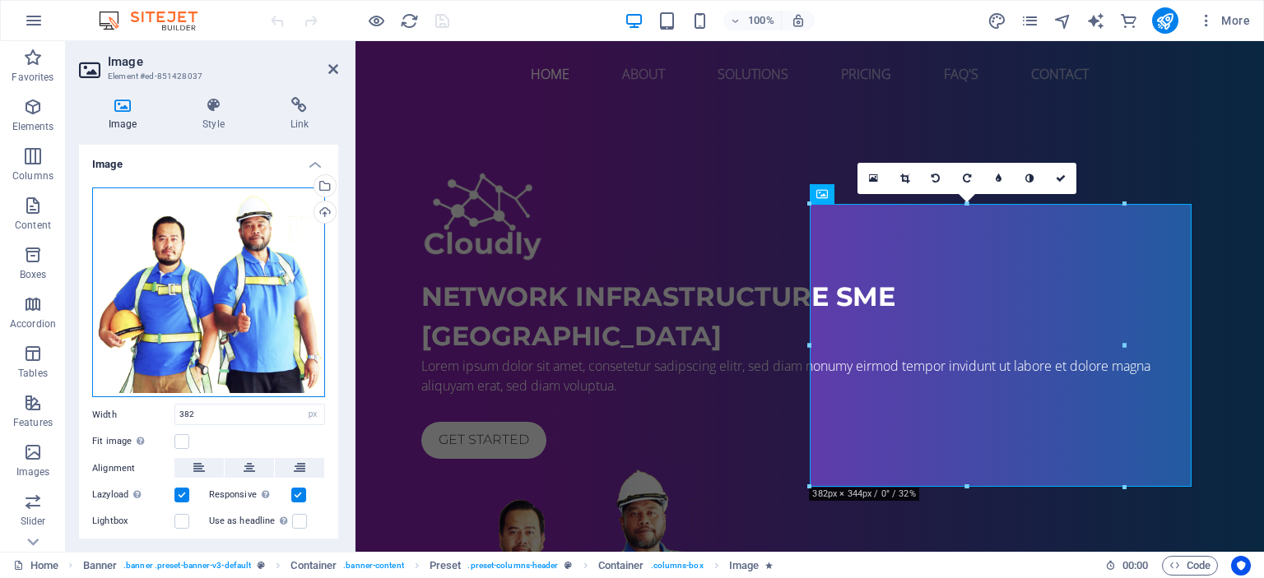
click at [202, 323] on div "Drag files here, click to choose files or select files from Files or our free s…" at bounding box center [208, 293] width 233 height 211
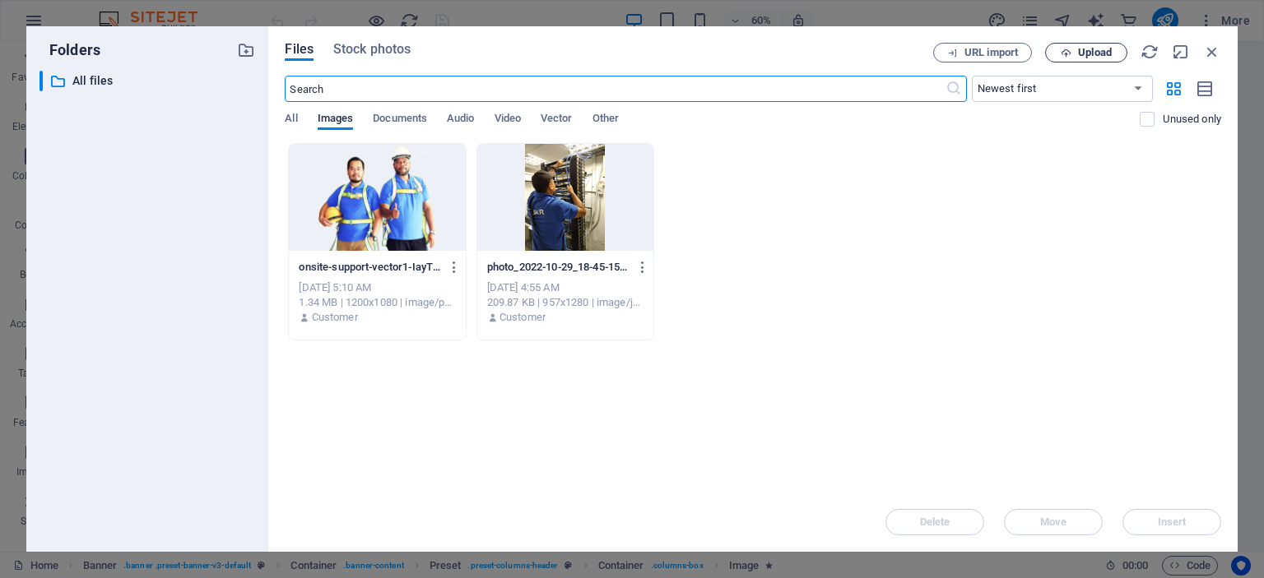
click at [1093, 62] on button "Upload" at bounding box center [1086, 53] width 82 height 20
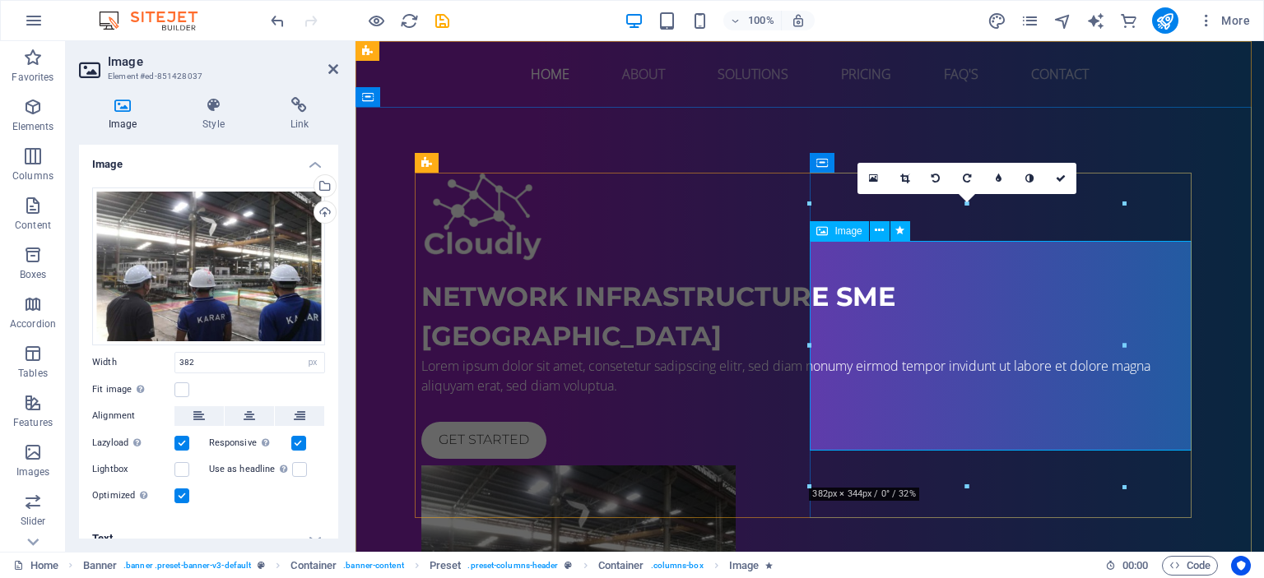
click at [1019, 466] on figure at bounding box center [809, 571] width 777 height 210
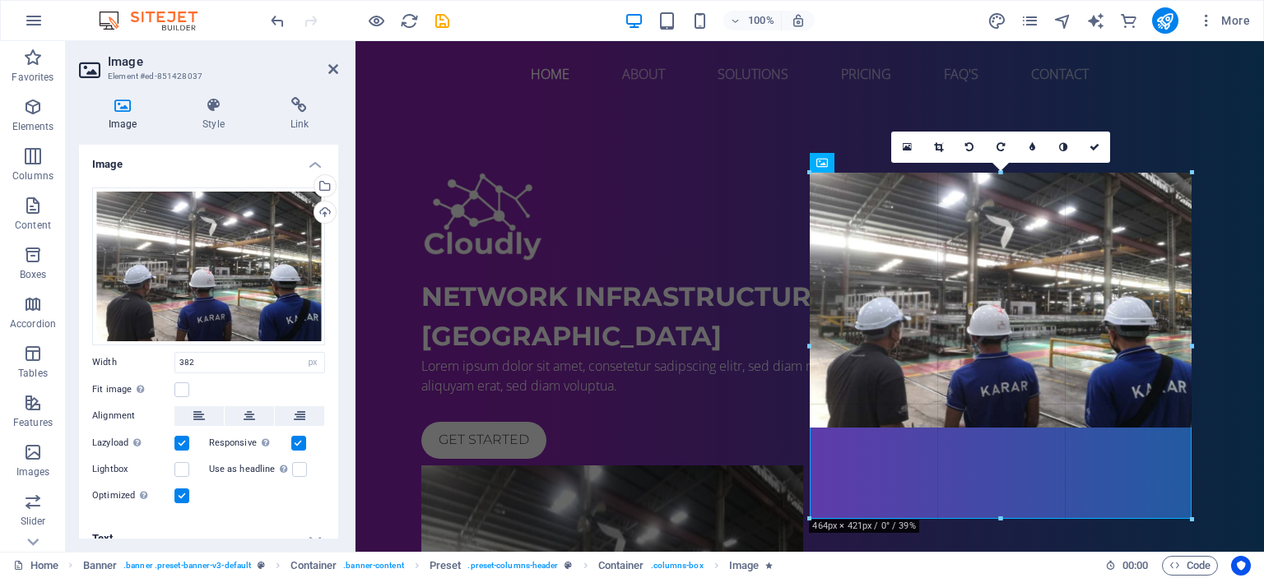
drag, startPoint x: 1125, startPoint y: 486, endPoint x: 1195, endPoint y: 450, distance: 79.5
type input "464"
